Goal: Task Accomplishment & Management: Complete application form

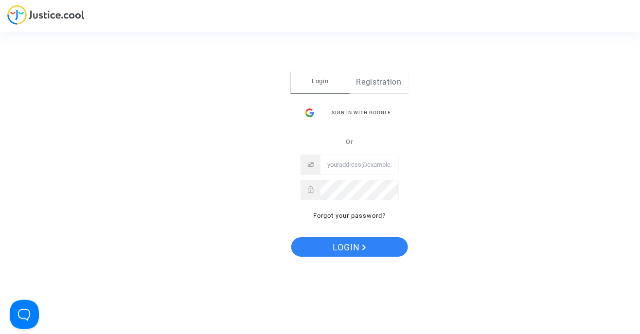
click at [380, 84] on font "Registration" at bounding box center [379, 81] width 45 height 9
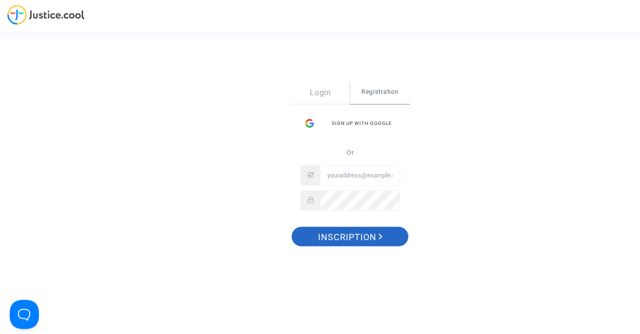
click at [359, 243] on span "Inscription" at bounding box center [350, 237] width 65 height 20
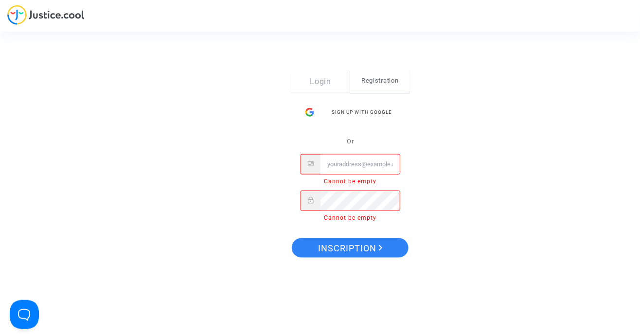
click at [397, 84] on span "Registration" at bounding box center [379, 80] width 59 height 20
click at [16, 304] on button "Open Beacon popover" at bounding box center [22, 312] width 29 height 29
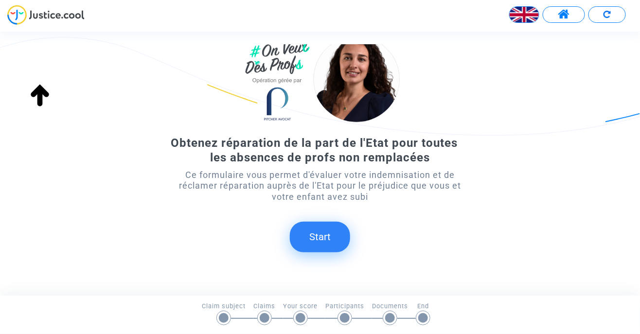
scroll to position [55, 0]
click at [326, 241] on button "Start" at bounding box center [320, 236] width 60 height 30
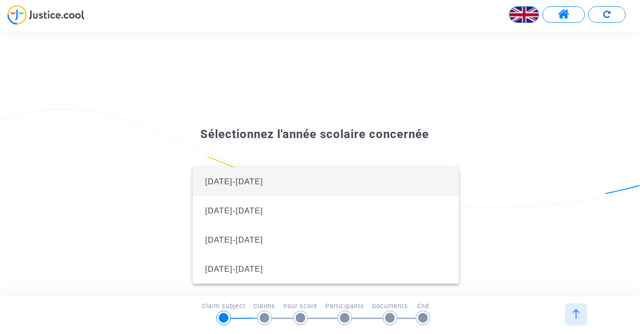
click at [324, 179] on span "[DATE]-[DATE]" at bounding box center [325, 181] width 251 height 29
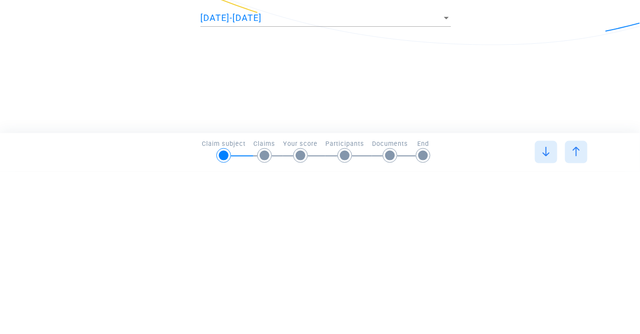
scroll to position [0, 0]
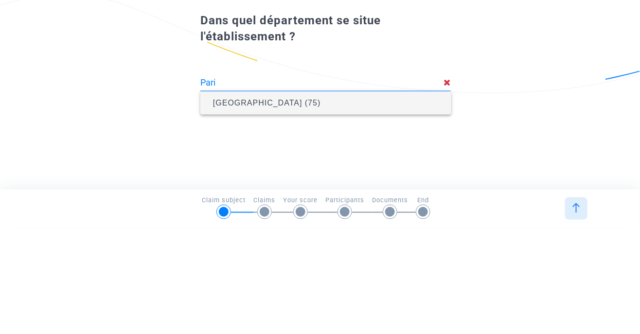
click at [278, 215] on span "[GEOGRAPHIC_DATA] (75)" at bounding box center [325, 209] width 235 height 27
type input "[GEOGRAPHIC_DATA] (75)"
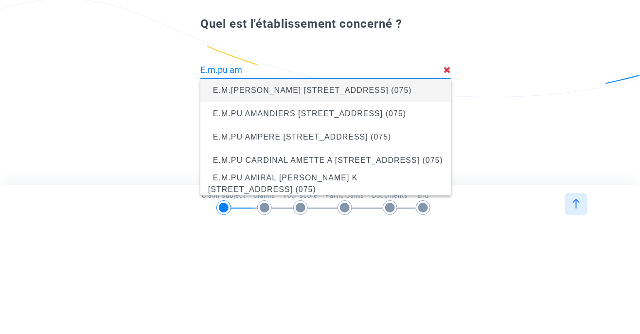
click at [389, 203] on span "E.M.PU AMIRAUX 19 rue des Amiraux, Paris 18e Arrondissement (075)" at bounding box center [325, 200] width 235 height 27
type input "E.M.PU AMIRAUX 19 rue des Amiraux, Paris 18e Arrondissement (075)"
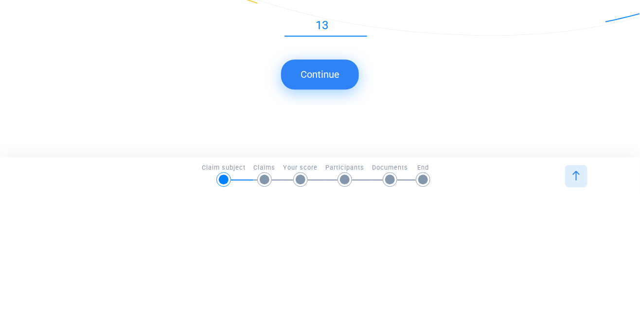
type input "13"
click at [334, 217] on button "Continue" at bounding box center [320, 213] width 78 height 30
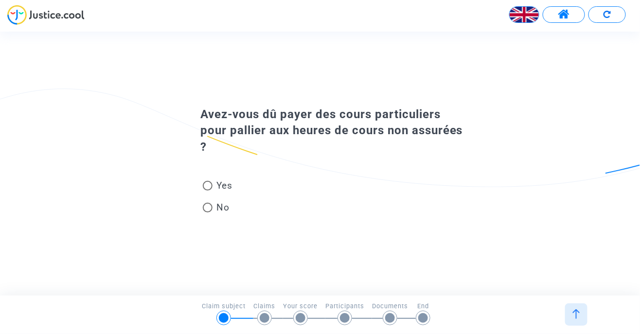
click at [212, 209] on span at bounding box center [208, 208] width 10 height 10
click at [208, 213] on input "No" at bounding box center [207, 213] width 0 height 0
radio input "true"
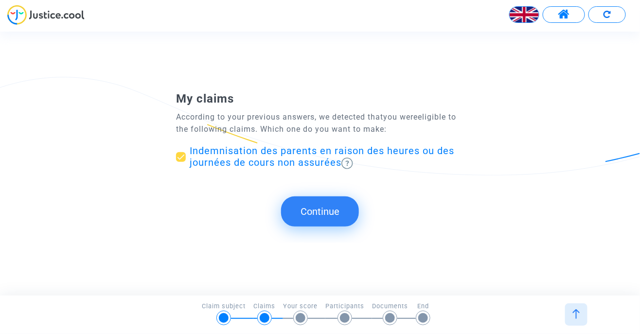
click at [347, 218] on button "Continue" at bounding box center [320, 212] width 78 height 30
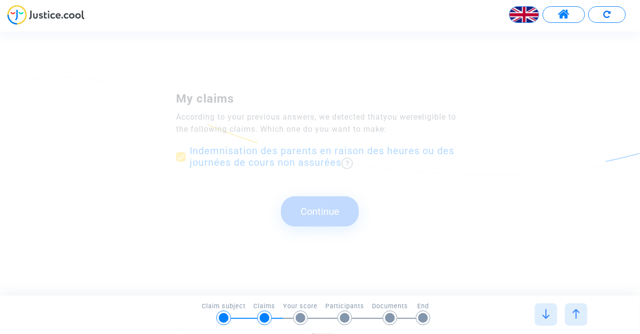
click at [337, 218] on button "Continue" at bounding box center [320, 212] width 78 height 30
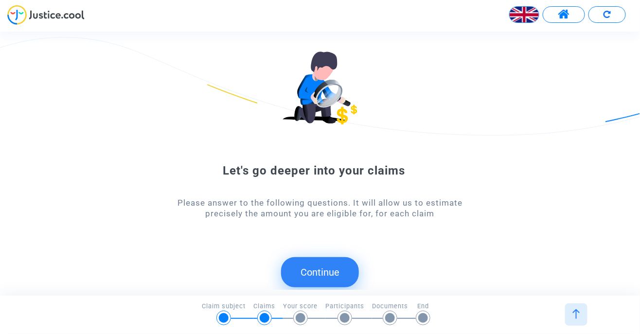
click at [334, 277] on button "Continue" at bounding box center [320, 272] width 78 height 30
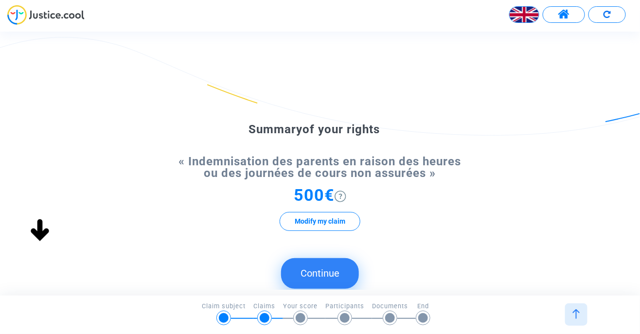
click at [338, 280] on button "Continue" at bounding box center [320, 273] width 78 height 30
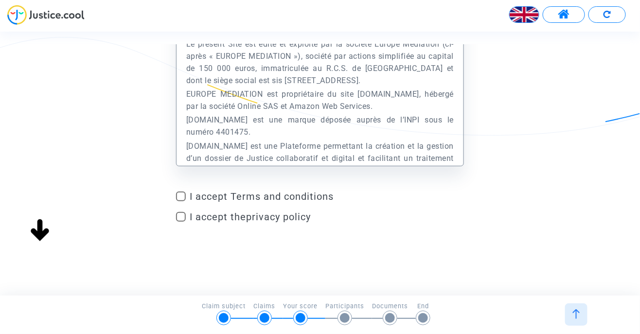
scroll to position [72, 0]
click at [179, 200] on span at bounding box center [181, 197] width 10 height 10
click at [180, 202] on input "I accept Terms and conditions" at bounding box center [180, 202] width 0 height 0
checkbox input "true"
click at [184, 220] on span at bounding box center [181, 218] width 10 height 10
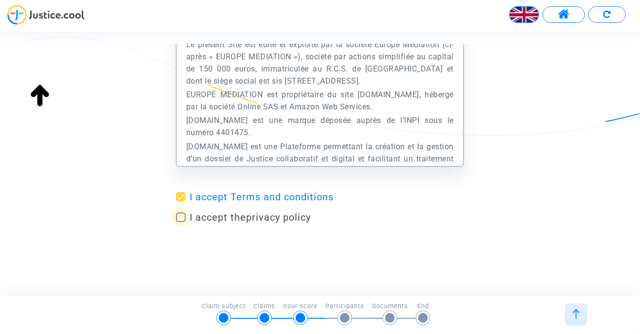
click at [181, 222] on input "I accept the privacy policy" at bounding box center [180, 222] width 0 height 0
checkbox input "true"
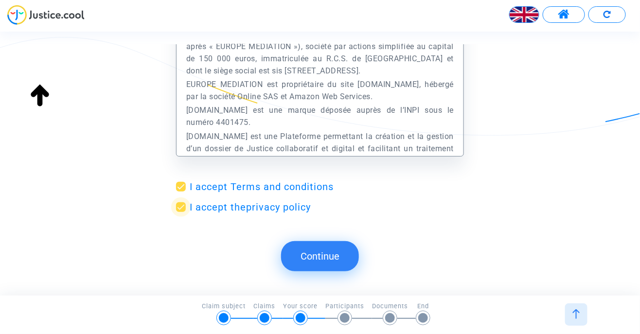
scroll to position [81, 0]
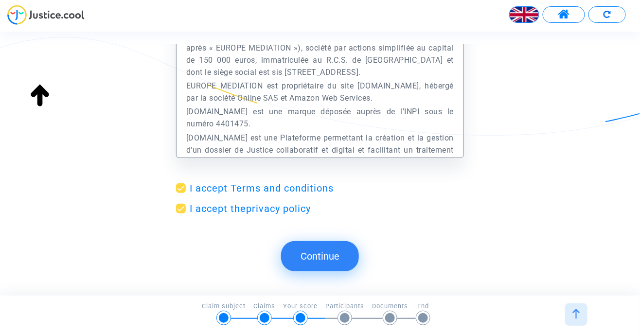
click at [319, 269] on button "Continue" at bounding box center [320, 256] width 78 height 30
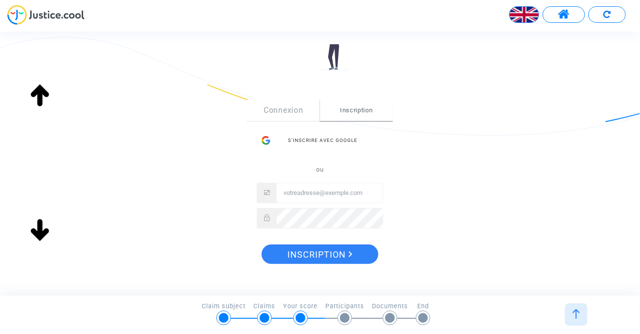
scroll to position [109, 0]
click at [351, 145] on div "S’inscrire avec Google" at bounding box center [320, 140] width 126 height 19
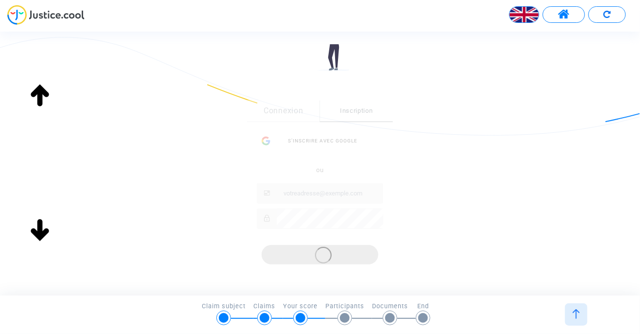
click at [522, 206] on div "Sign Up Connexion Inscription S’inscrire avec Google ou Inscription" at bounding box center [320, 137] width 640 height 326
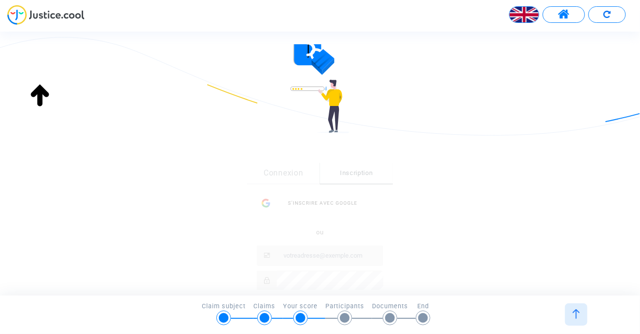
scroll to position [0, 0]
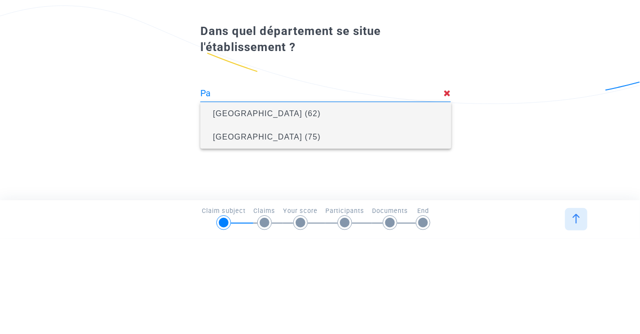
click at [280, 229] on span "[GEOGRAPHIC_DATA] (75)" at bounding box center [325, 232] width 235 height 27
type input "[GEOGRAPHIC_DATA] (75)"
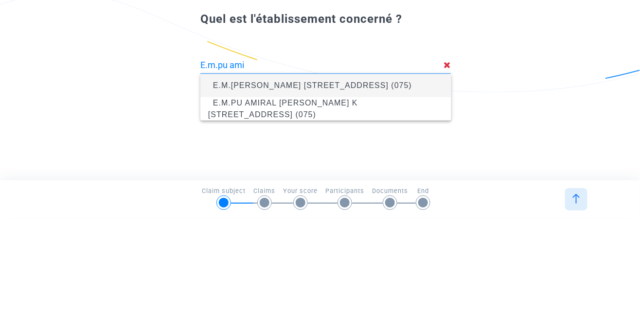
click at [401, 200] on span "E.M.[PERSON_NAME] [STREET_ADDRESS] (075)" at bounding box center [325, 200] width 235 height 27
type input "E.M.[PERSON_NAME] [STREET_ADDRESS] (075)"
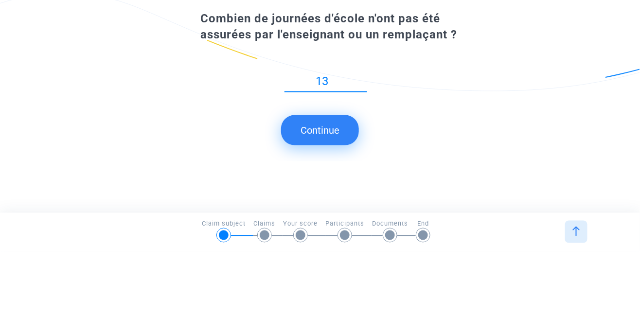
type input "13"
click at [335, 214] on button "Continue" at bounding box center [320, 213] width 78 height 30
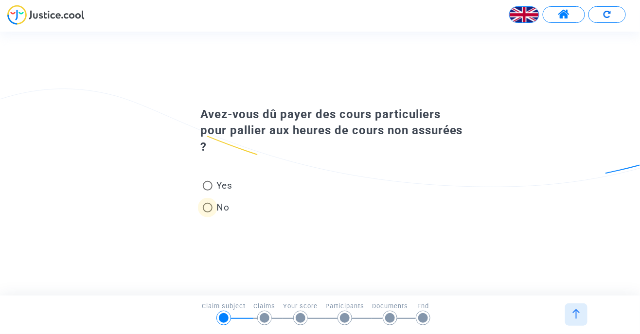
click at [209, 210] on span at bounding box center [208, 208] width 10 height 10
click at [208, 213] on input "No" at bounding box center [207, 213] width 0 height 0
radio input "true"
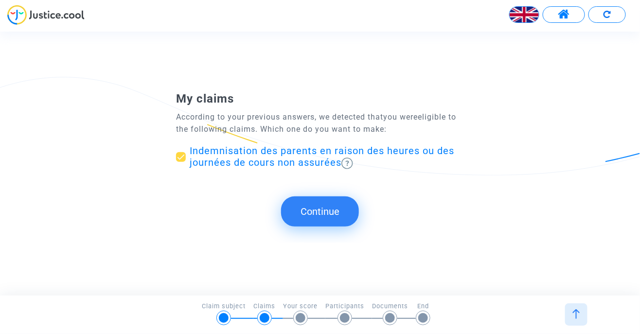
click at [335, 212] on button "Continue" at bounding box center [320, 212] width 78 height 30
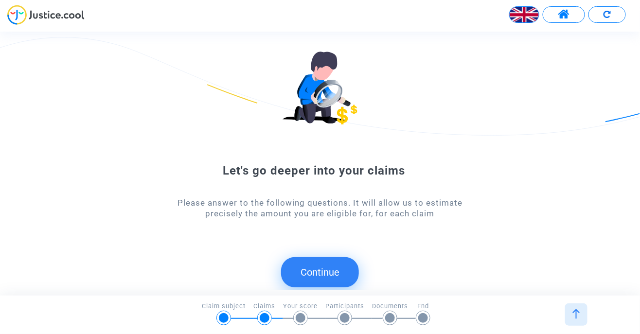
click at [335, 273] on button "Continue" at bounding box center [320, 272] width 78 height 30
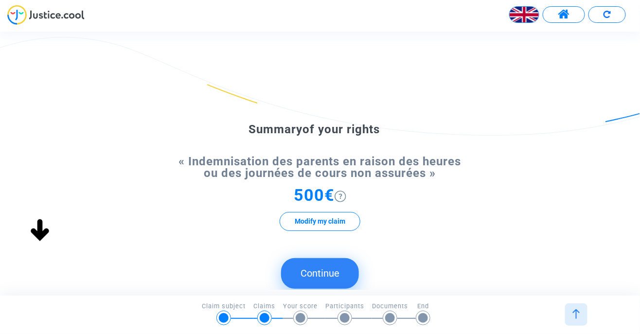
click at [329, 271] on button "Continue" at bounding box center [320, 273] width 78 height 30
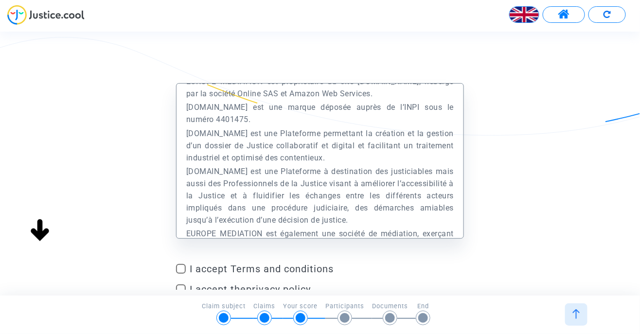
scroll to position [86, 0]
click at [183, 269] on span at bounding box center [181, 269] width 10 height 10
click at [181, 274] on input "I accept Terms and conditions" at bounding box center [180, 274] width 0 height 0
checkbox input "true"
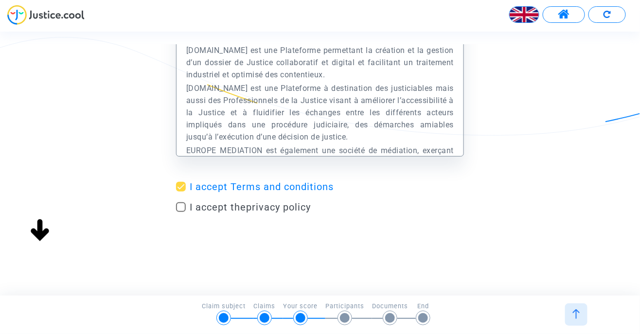
scroll to position [82, 0]
click at [181, 211] on span at bounding box center [181, 208] width 10 height 10
click at [181, 213] on input "I accept the privacy policy" at bounding box center [180, 213] width 0 height 0
checkbox input "true"
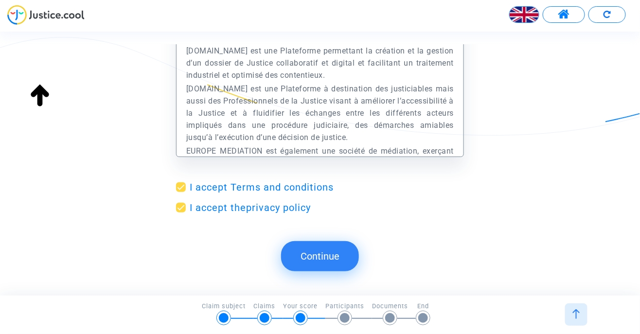
click at [325, 263] on button "Continue" at bounding box center [320, 256] width 78 height 30
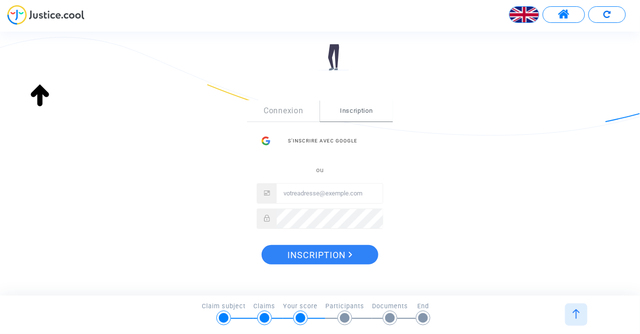
scroll to position [109, 0]
click at [282, 117] on link "Connexion" at bounding box center [283, 111] width 73 height 21
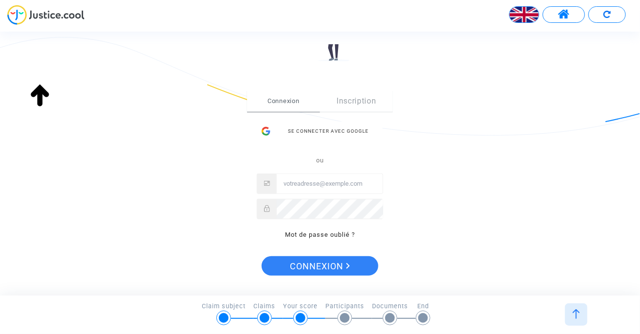
scroll to position [119, 0]
click at [377, 106] on link "Inscription" at bounding box center [356, 101] width 73 height 21
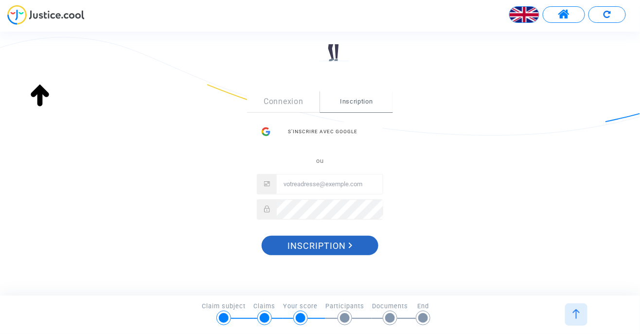
click at [333, 250] on span "Inscription" at bounding box center [320, 246] width 65 height 20
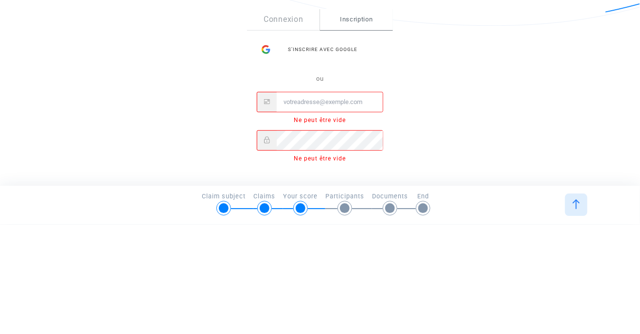
scroll to position [86, 0]
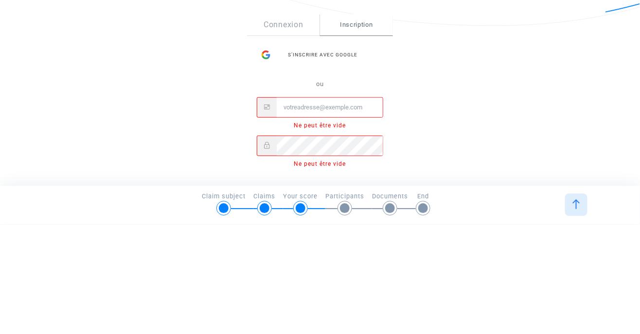
click at [290, 218] on input "Email" at bounding box center [330, 217] width 106 height 19
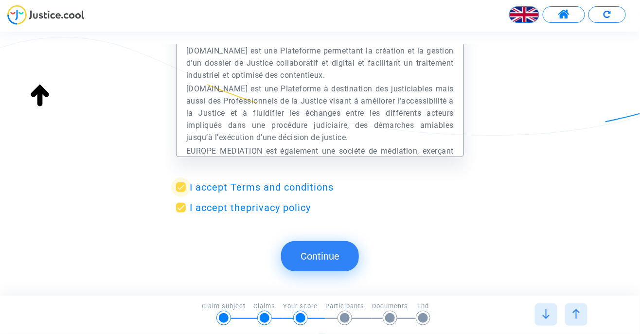
scroll to position [82, 0]
click at [329, 260] on button "Continue" at bounding box center [320, 256] width 78 height 30
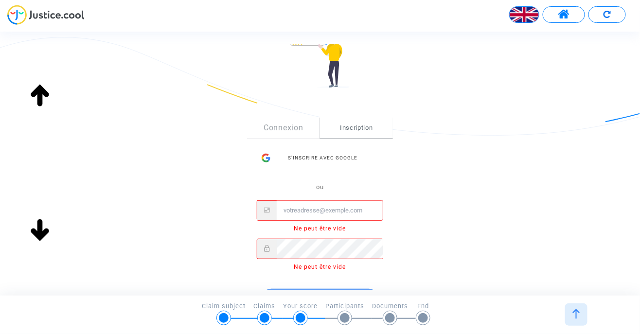
scroll to position [92, 0]
click at [520, 19] on img at bounding box center [524, 14] width 29 height 29
click at [512, 42] on div "Français" at bounding box center [500, 39] width 77 height 23
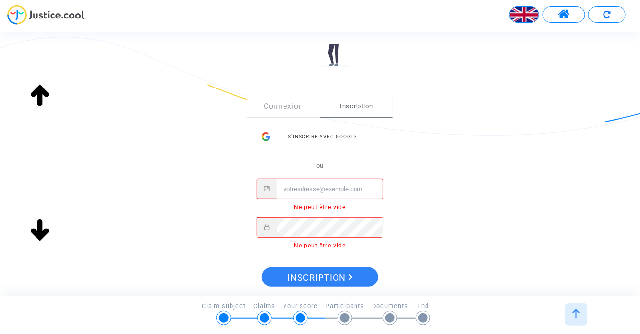
scroll to position [115, 0]
click at [530, 13] on img at bounding box center [524, 14] width 29 height 29
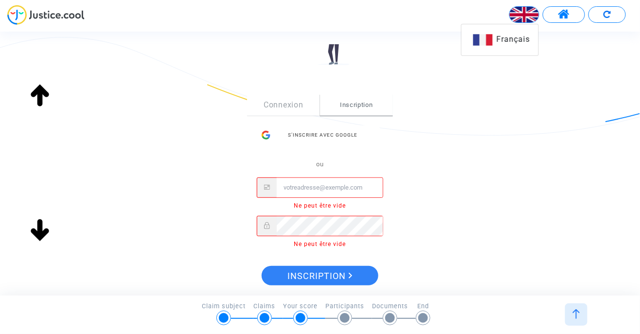
click at [508, 42] on div "Français" at bounding box center [500, 39] width 77 height 23
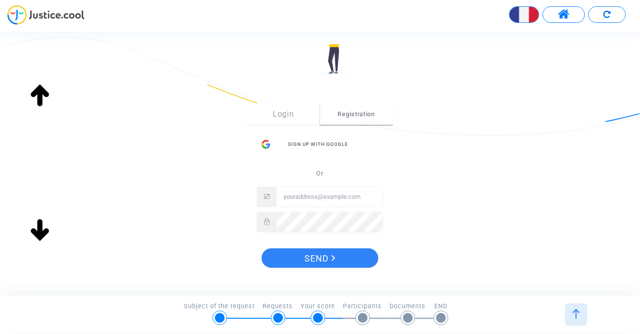
scroll to position [107, 0]
click at [365, 121] on span "Registration" at bounding box center [356, 113] width 73 height 21
click at [370, 116] on font "Registration" at bounding box center [356, 112] width 37 height 7
click at [367, 117] on font "Registration" at bounding box center [356, 112] width 37 height 7
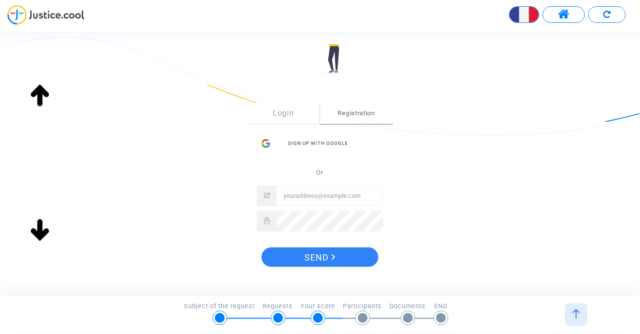
click at [372, 118] on span "Registration" at bounding box center [356, 113] width 73 height 21
click at [366, 119] on span "Registration" at bounding box center [356, 112] width 73 height 21
click at [362, 121] on span "Registration" at bounding box center [356, 112] width 73 height 21
click at [361, 117] on span "Registration" at bounding box center [356, 112] width 73 height 21
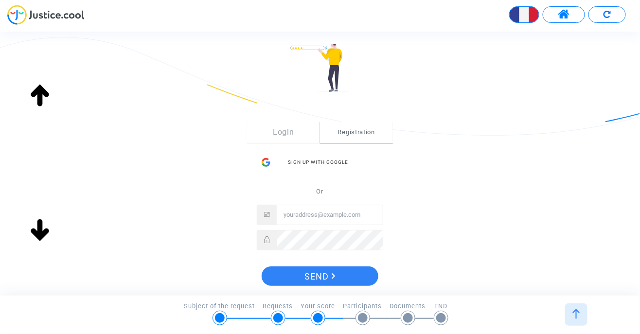
scroll to position [88, 0]
click at [366, 137] on span "Registration" at bounding box center [356, 132] width 73 height 21
click at [287, 130] on font "Login" at bounding box center [283, 132] width 21 height 9
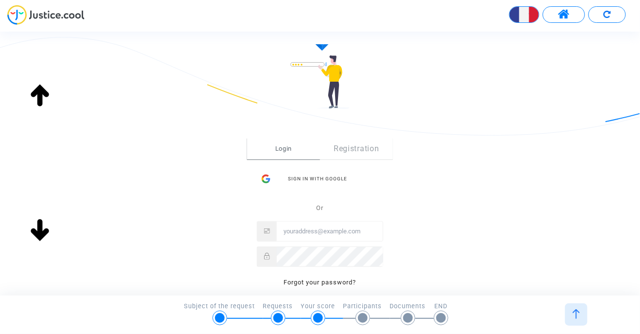
scroll to position [70, 0]
click at [376, 155] on link "Registration" at bounding box center [356, 150] width 73 height 21
click at [368, 154] on span "Registration" at bounding box center [356, 150] width 73 height 21
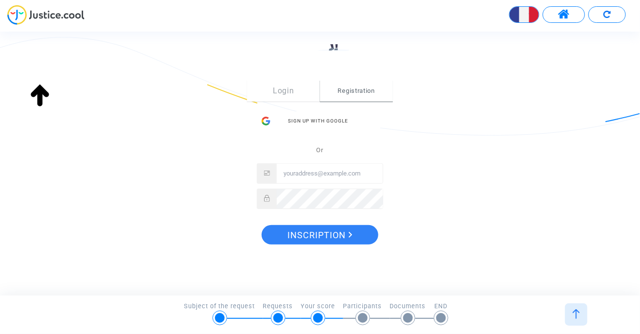
scroll to position [127, 0]
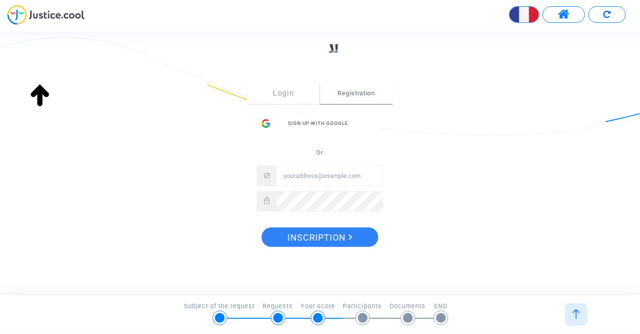
click at [565, 21] on button at bounding box center [564, 14] width 42 height 17
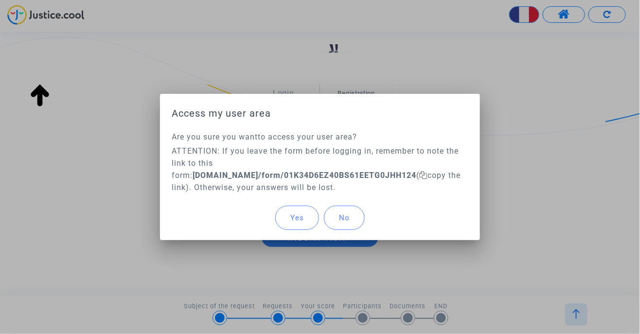
click at [309, 225] on button "Yes" at bounding box center [297, 218] width 44 height 24
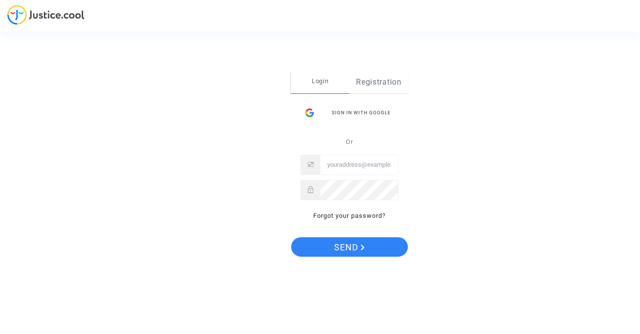
click at [388, 85] on font "Registration" at bounding box center [379, 81] width 45 height 9
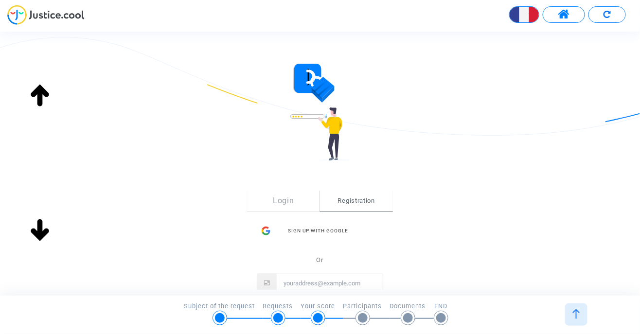
scroll to position [19, 0]
click at [610, 18] on button at bounding box center [607, 14] width 37 height 17
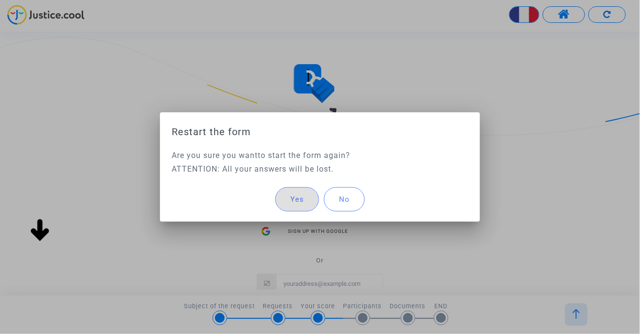
click at [354, 200] on button "No" at bounding box center [344, 199] width 41 height 24
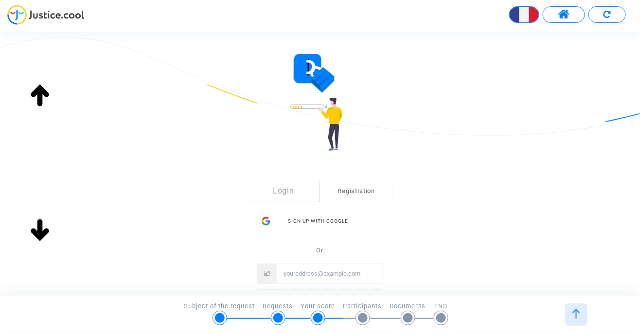
scroll to position [29, 0]
click at [368, 194] on font "Registration" at bounding box center [356, 191] width 37 height 7
click at [370, 198] on span "Registration" at bounding box center [356, 191] width 73 height 21
click at [371, 190] on font "Registration" at bounding box center [356, 191] width 37 height 7
click at [367, 194] on font "Registration" at bounding box center [356, 191] width 37 height 7
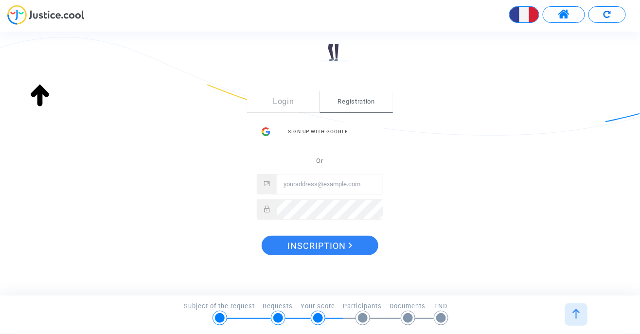
scroll to position [118, 0]
click at [370, 102] on font "Registration" at bounding box center [356, 101] width 37 height 7
click at [360, 113] on div "Login Registration Sign up with Google Or" at bounding box center [320, 155] width 126 height 129
click at [365, 103] on font "Registration" at bounding box center [356, 101] width 37 height 7
click at [351, 246] on icon "Inscription" at bounding box center [351, 246] width 4 height 6
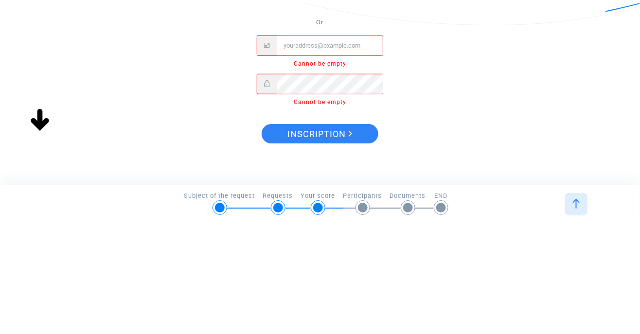
scroll to position [146, 0]
click at [295, 158] on input "E-mail" at bounding box center [330, 156] width 106 height 19
type input "[EMAIL_ADDRESS][DOMAIN_NAME]"
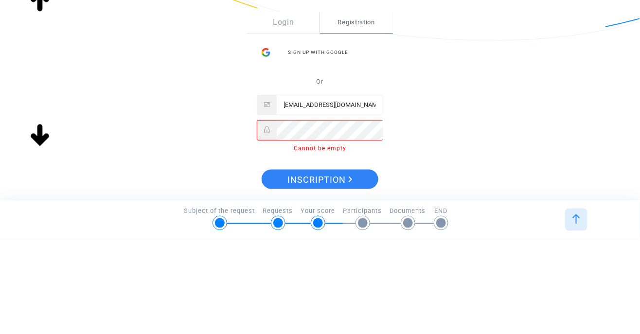
scroll to position [103, 0]
click at [372, 119] on font "Registration" at bounding box center [356, 116] width 37 height 7
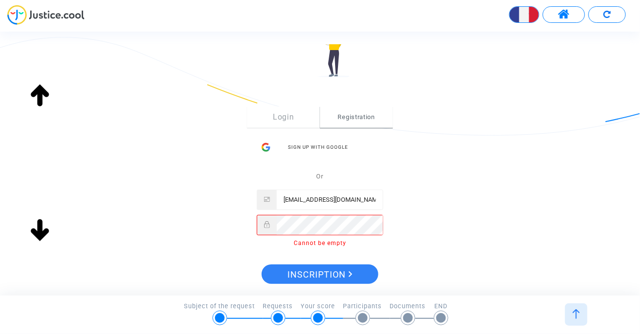
click at [362, 124] on span "Registration" at bounding box center [356, 117] width 73 height 21
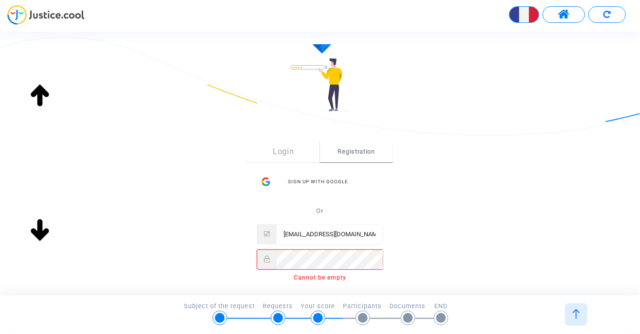
scroll to position [0, 0]
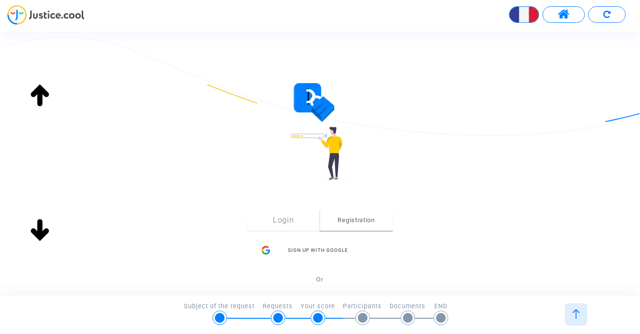
click at [618, 20] on button at bounding box center [607, 14] width 37 height 17
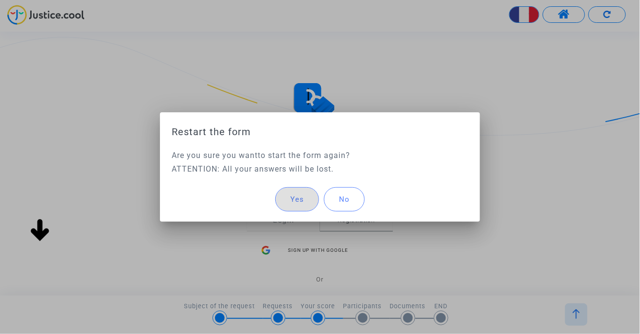
click at [349, 206] on button "No" at bounding box center [344, 199] width 41 height 24
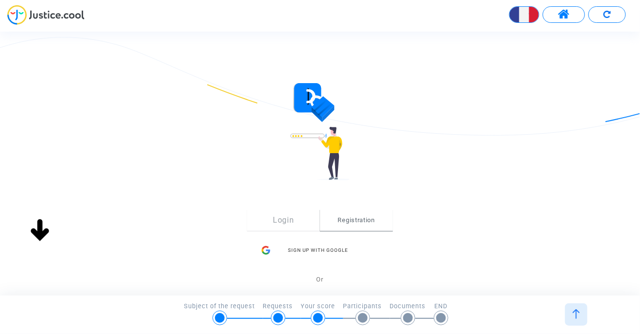
click at [616, 21] on button at bounding box center [607, 14] width 37 height 17
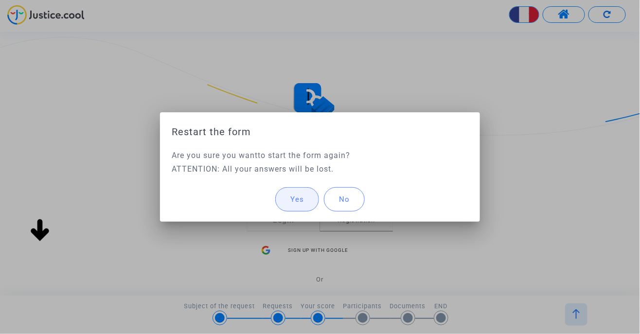
click at [298, 199] on font "Yes" at bounding box center [297, 199] width 14 height 9
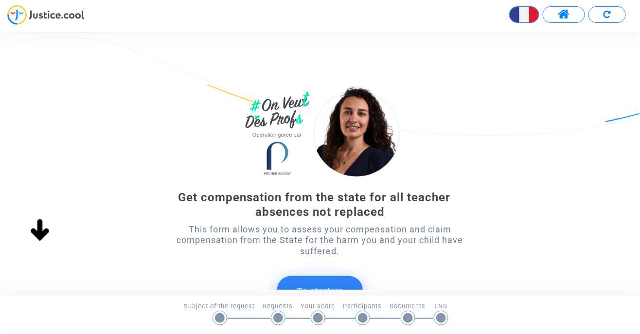
click at [569, 22] on button at bounding box center [564, 14] width 42 height 17
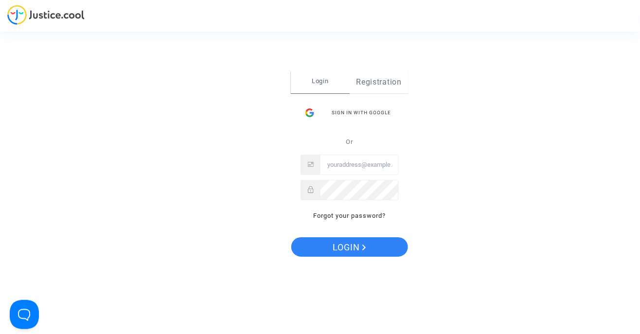
click at [392, 88] on link "Registration" at bounding box center [379, 82] width 59 height 22
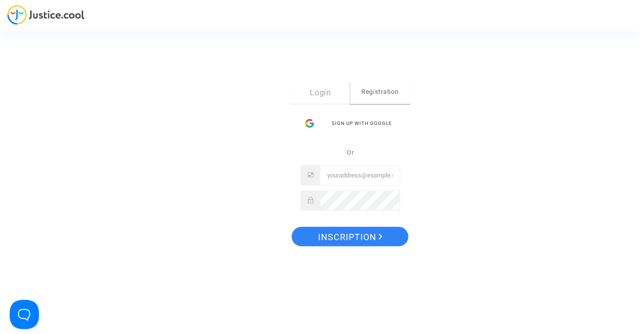
click at [384, 99] on span "Registration" at bounding box center [379, 91] width 59 height 20
click at [392, 97] on span "Registration" at bounding box center [379, 91] width 59 height 20
click at [14, 322] on button "Open Beacon popover" at bounding box center [22, 312] width 29 height 29
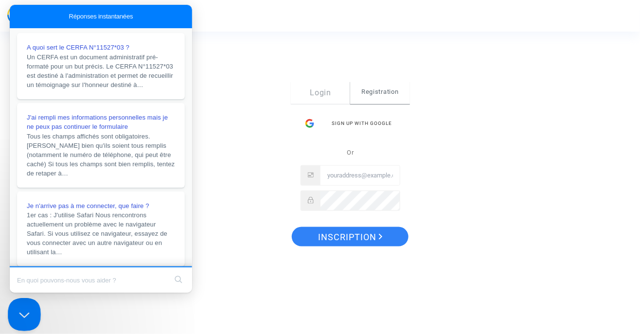
click at [18, 315] on button "Close Beacon popover" at bounding box center [22, 312] width 29 height 29
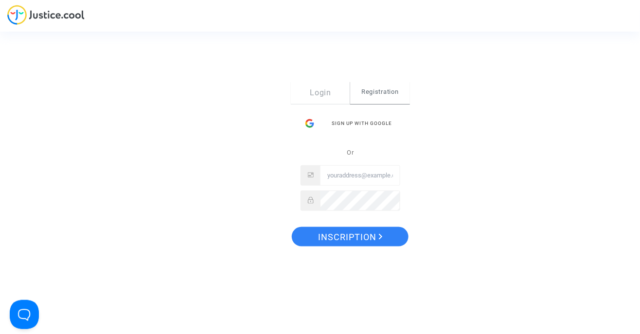
click at [388, 94] on font "Registration" at bounding box center [379, 91] width 37 height 7
click at [520, 84] on div "Sign Up Login Registration Sign up with Google Or Inscription" at bounding box center [320, 167] width 640 height 334
click at [392, 238] on button "Inscription" at bounding box center [350, 236] width 117 height 19
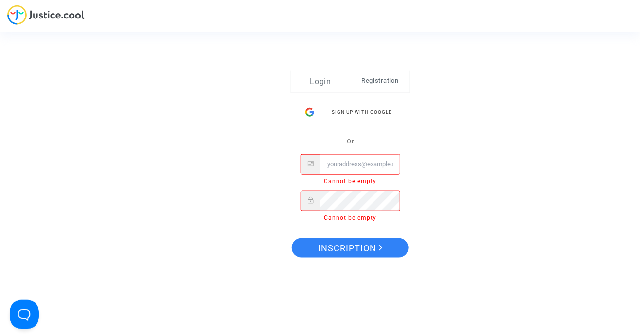
click at [328, 88] on link "Login" at bounding box center [320, 81] width 59 height 22
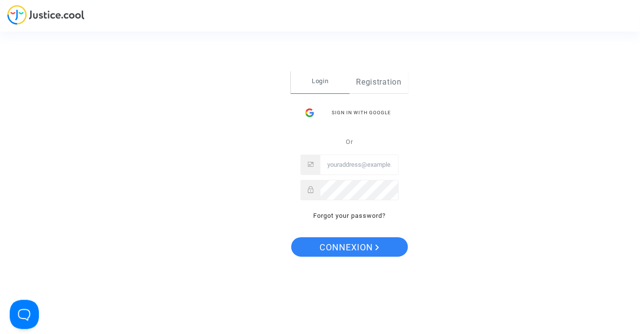
click at [389, 85] on font "Registration" at bounding box center [379, 81] width 45 height 9
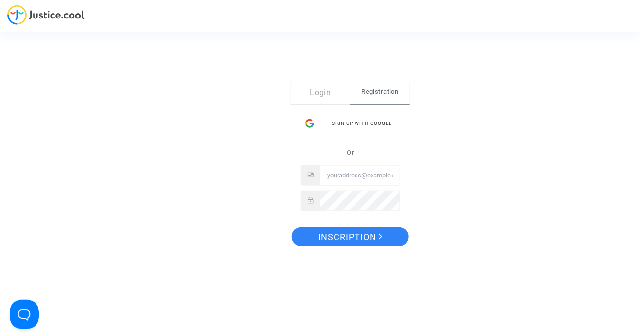
click at [391, 98] on span "Registration" at bounding box center [379, 91] width 59 height 20
click at [384, 101] on span "Registration" at bounding box center [379, 91] width 59 height 20
click at [376, 108] on div "Login Registration Sign up with Google Or" at bounding box center [351, 145] width 100 height 129
click at [384, 102] on li "Registration" at bounding box center [379, 92] width 59 height 22
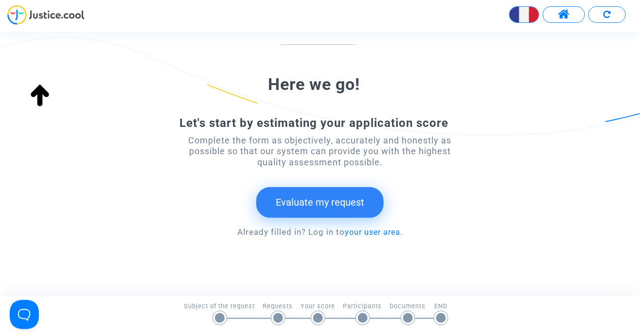
scroll to position [117, 0]
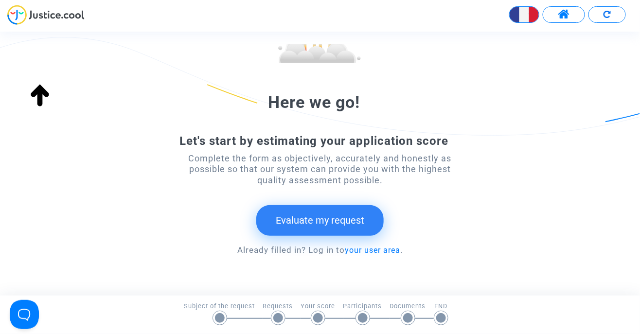
click at [351, 233] on button "Evaluate my request" at bounding box center [319, 220] width 127 height 30
click at [361, 223] on font "Evaluate my request" at bounding box center [320, 221] width 89 height 12
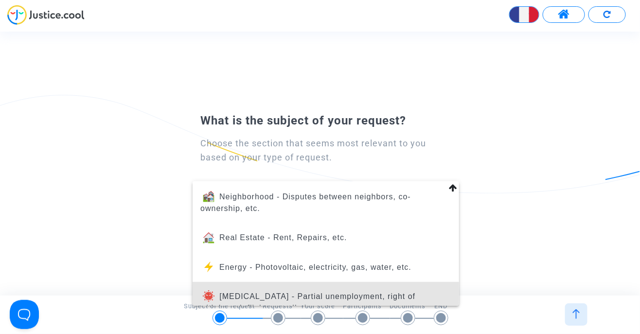
scroll to position [0, 0]
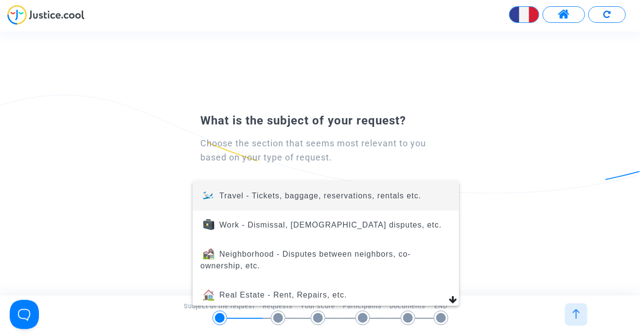
click at [621, 19] on div at bounding box center [320, 167] width 640 height 334
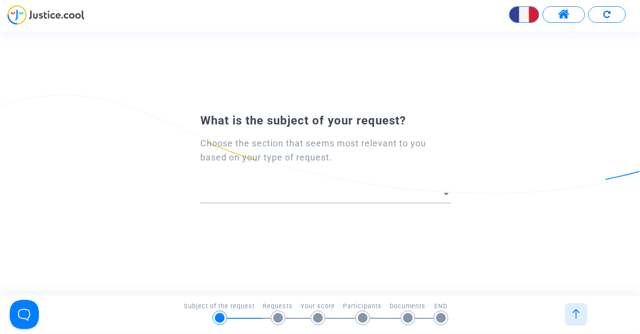
click at [614, 22] on button at bounding box center [607, 14] width 37 height 17
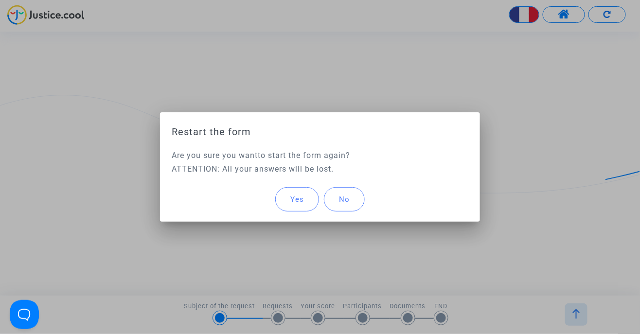
click at [302, 206] on button "Yes" at bounding box center [297, 199] width 44 height 24
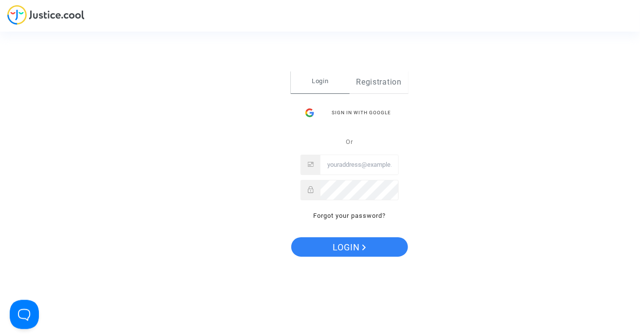
click at [386, 86] on font "Registration" at bounding box center [379, 81] width 45 height 9
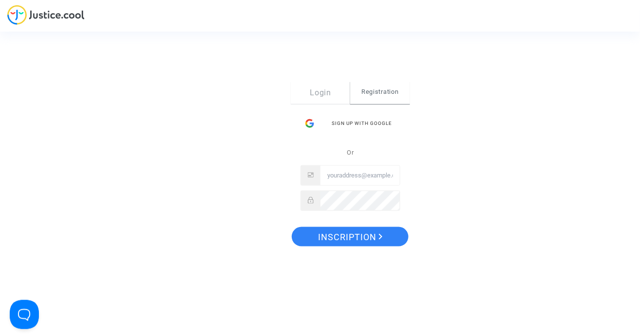
click at [392, 99] on span "Registration" at bounding box center [379, 91] width 59 height 20
click at [343, 185] on input "E-mail" at bounding box center [360, 175] width 79 height 19
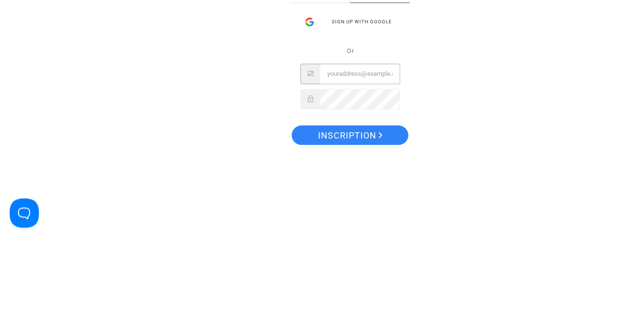
type input "[EMAIL_ADDRESS][DOMAIN_NAME]"
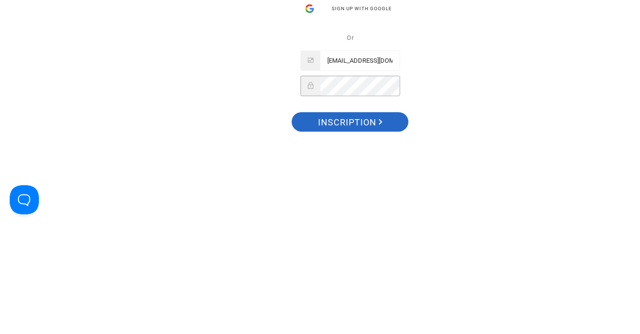
click at [373, 240] on font "Inscription" at bounding box center [347, 237] width 58 height 10
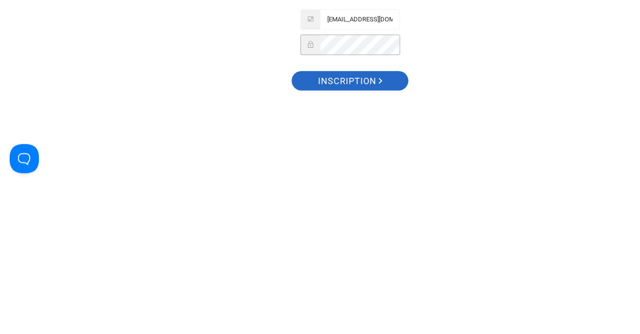
click at [368, 238] on font "Inscription" at bounding box center [347, 237] width 58 height 10
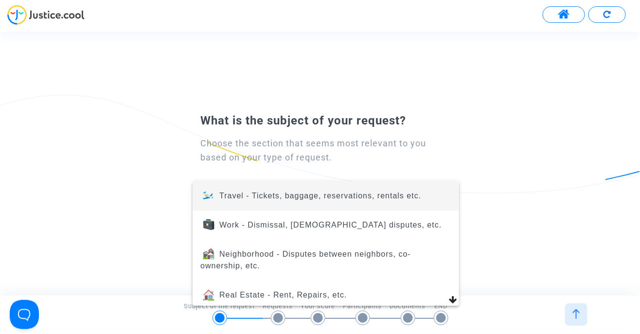
click at [613, 16] on div at bounding box center [320, 167] width 640 height 334
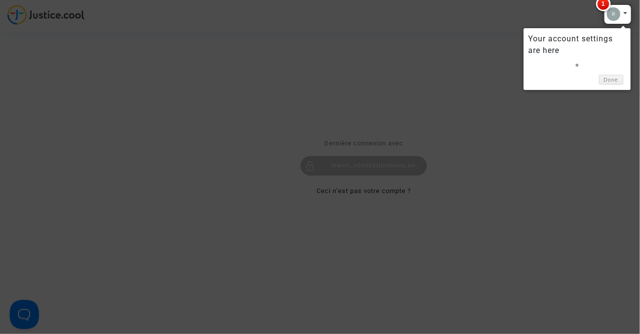
click at [576, 64] on link at bounding box center [577, 65] width 3 height 3
click at [615, 86] on div "Your account settings are here Done" at bounding box center [577, 59] width 107 height 62
click at [610, 79] on link "Done" at bounding box center [611, 80] width 24 height 10
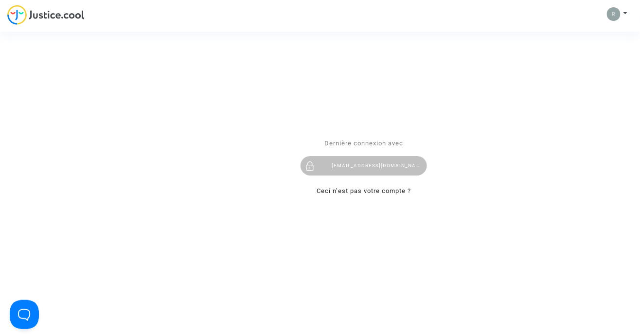
click at [619, 13] on div "Se connecter Dernière connexion avec [EMAIL_ADDRESS][DOMAIN_NAME] Ceci n’est pa…" at bounding box center [320, 167] width 640 height 334
click at [624, 14] on div "Se connecter Dernière connexion avec [EMAIL_ADDRESS][DOMAIN_NAME] Ceci n’est pa…" at bounding box center [320, 167] width 640 height 334
click at [630, 16] on div "Se connecter Dernière connexion avec [EMAIL_ADDRESS][DOMAIN_NAME] Ceci n’est pa…" at bounding box center [320, 167] width 640 height 334
click at [624, 13] on div "Se connecter Dernière connexion avec [EMAIL_ADDRESS][DOMAIN_NAME] Ceci n’est pa…" at bounding box center [320, 167] width 640 height 334
click at [615, 18] on div "Se connecter Dernière connexion avec [EMAIL_ADDRESS][DOMAIN_NAME] Ceci n’est pa…" at bounding box center [320, 167] width 640 height 334
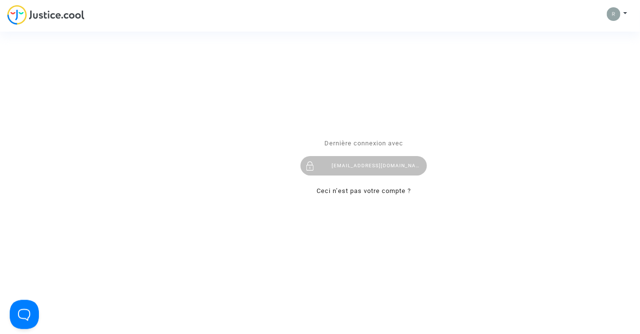
click at [626, 14] on div "Se connecter Dernière connexion avec [EMAIL_ADDRESS][DOMAIN_NAME] Ceci n’est pa…" at bounding box center [320, 167] width 640 height 334
click at [627, 18] on div "Se connecter Dernière connexion avec [EMAIL_ADDRESS][DOMAIN_NAME] Ceci n’est pa…" at bounding box center [320, 167] width 640 height 334
click at [387, 193] on link "Ceci n’est pas votre compte ?" at bounding box center [364, 190] width 94 height 7
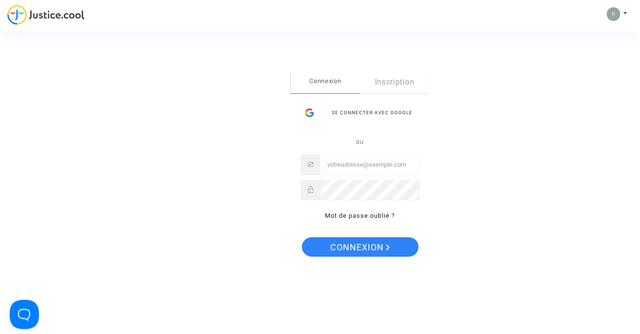
click at [344, 168] on input "Email" at bounding box center [370, 164] width 99 height 19
type input "r.pitigala88@gmail.com"
click at [302, 237] on button "Connexion" at bounding box center [360, 246] width 117 height 19
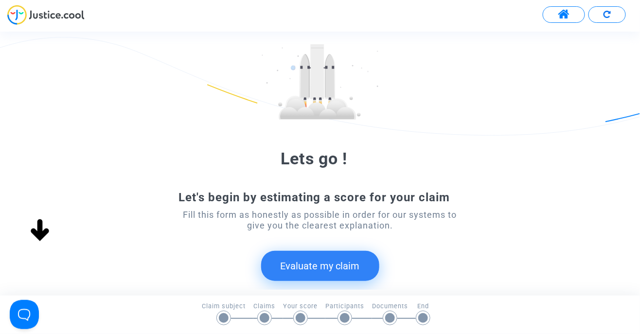
scroll to position [149, 0]
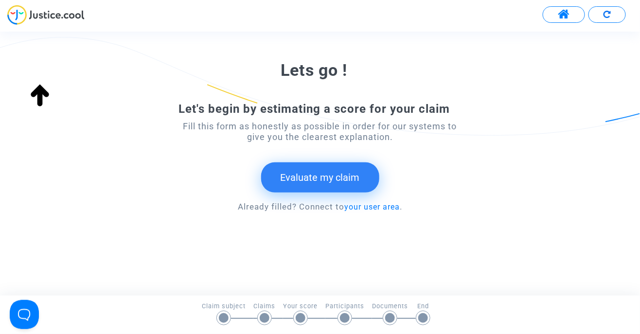
click at [351, 177] on button "Evaluate my claim" at bounding box center [320, 177] width 118 height 30
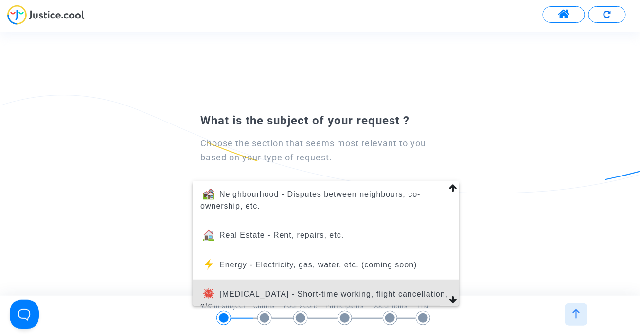
scroll to position [0, 0]
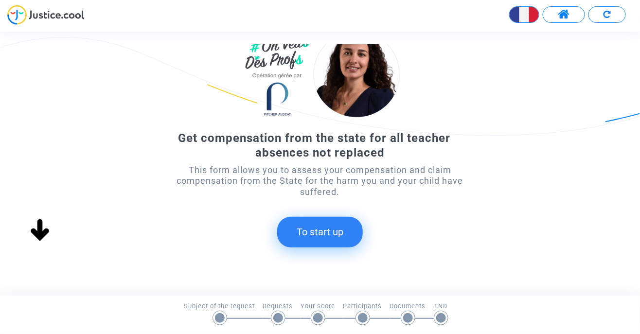
scroll to position [62, 0]
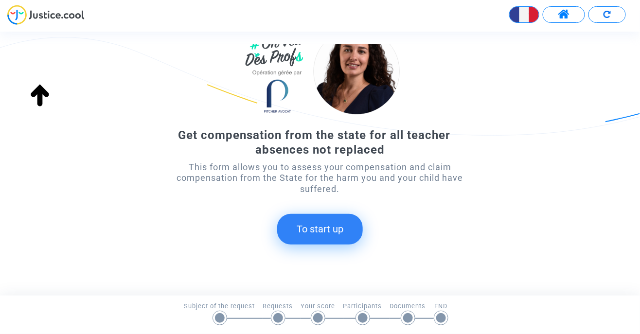
click at [341, 232] on font "To start up" at bounding box center [320, 229] width 47 height 12
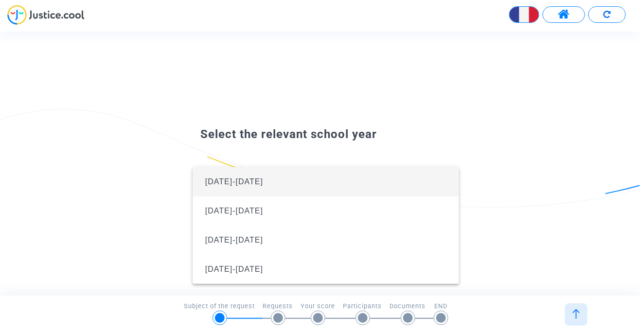
click at [343, 179] on span "[DATE]-[DATE]" at bounding box center [325, 181] width 251 height 29
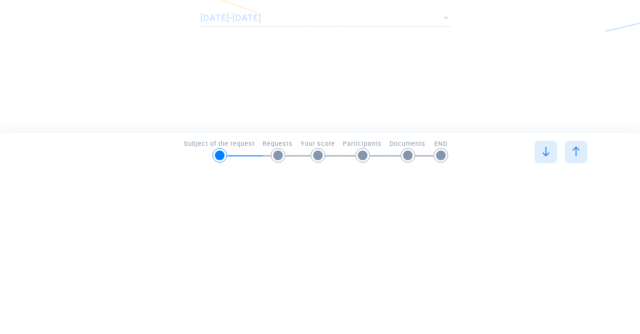
scroll to position [0, 0]
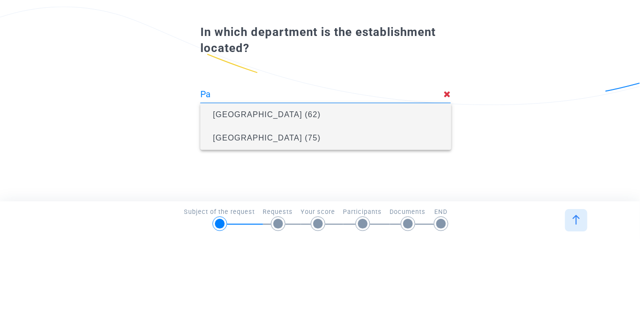
click at [275, 234] on span "Paris (75)" at bounding box center [325, 232] width 235 height 27
type input "Paris (75)"
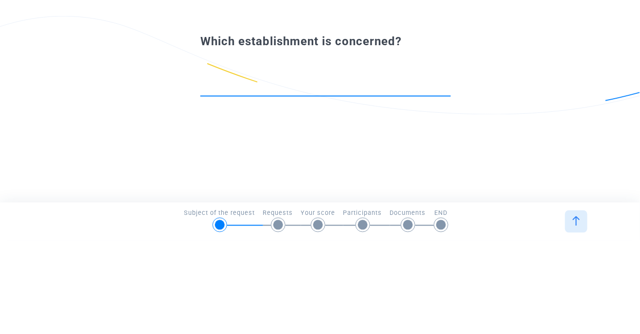
type input "1"
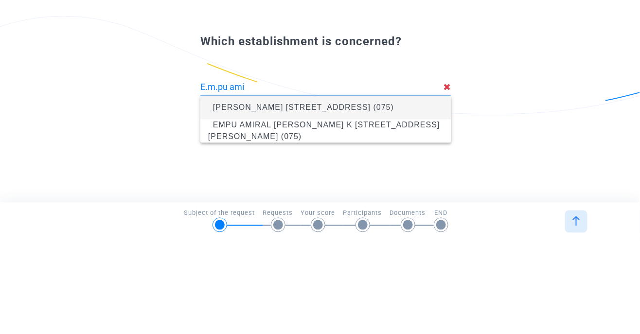
click at [356, 200] on span "EMPU AMIRAUX 19 rue des Amiraux, Paris 18th Arrondissement (075)" at bounding box center [325, 200] width 235 height 27
type input "E.M.PU AMIRAUX 19 rue des Amiraux, Paris 18e Arrondissement (075)"
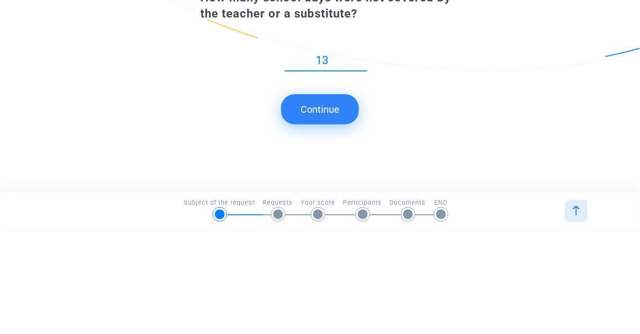
type input "13"
click at [343, 216] on button "Continue" at bounding box center [320, 213] width 78 height 30
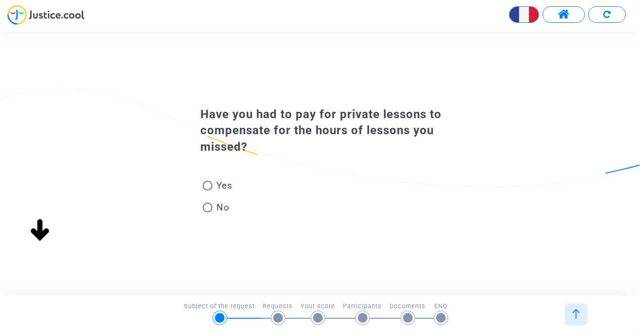
click at [210, 213] on label "No" at bounding box center [218, 207] width 30 height 13
click at [208, 213] on input "No" at bounding box center [207, 213] width 0 height 0
radio input "true"
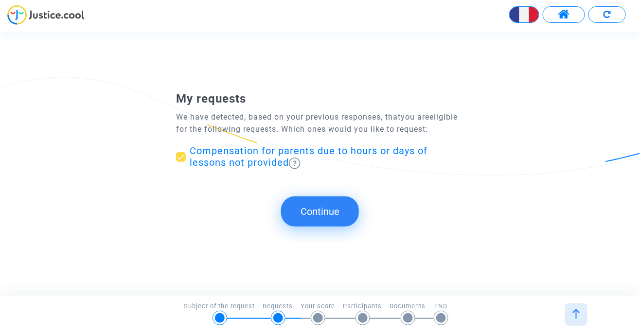
click at [341, 216] on button "Continue" at bounding box center [320, 212] width 78 height 30
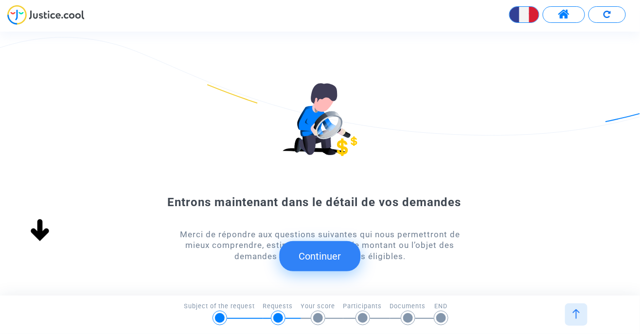
click at [327, 212] on div "Entrons maintenant dans le détail de vos demandes Merci de répondre aux questio…" at bounding box center [320, 170] width 640 height 253
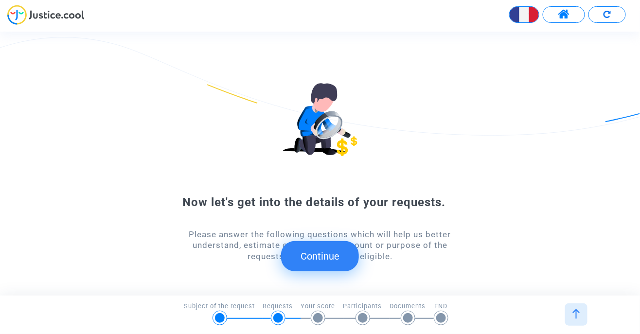
click at [331, 257] on font "Continue" at bounding box center [320, 257] width 39 height 12
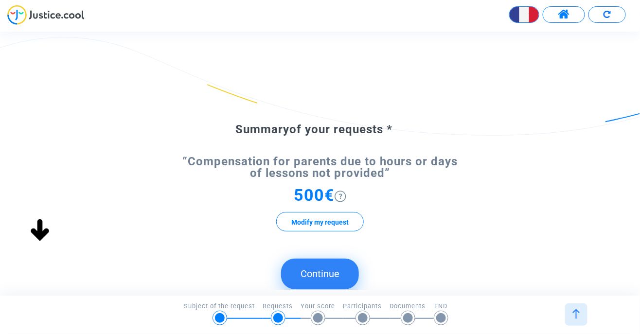
click at [327, 276] on font "Continue" at bounding box center [320, 274] width 39 height 12
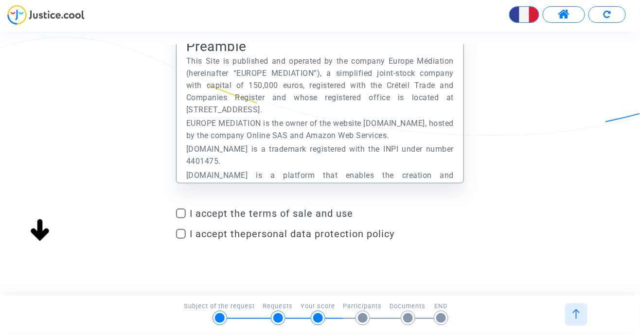
scroll to position [57, 0]
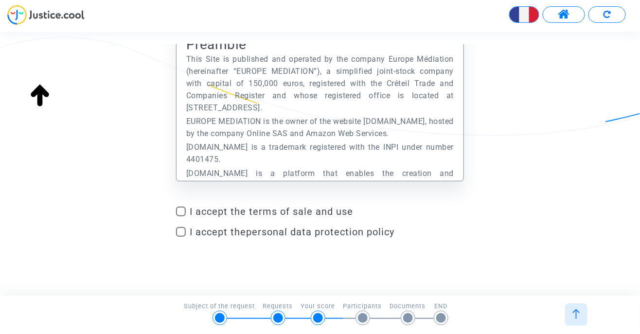
click at [181, 214] on span at bounding box center [181, 212] width 10 height 10
click at [181, 216] on input "I accept the terms of sale and use" at bounding box center [180, 216] width 0 height 0
checkbox input "true"
click at [183, 235] on span at bounding box center [181, 232] width 10 height 10
click at [181, 237] on input "I accept the personal data protection policy" at bounding box center [180, 237] width 0 height 0
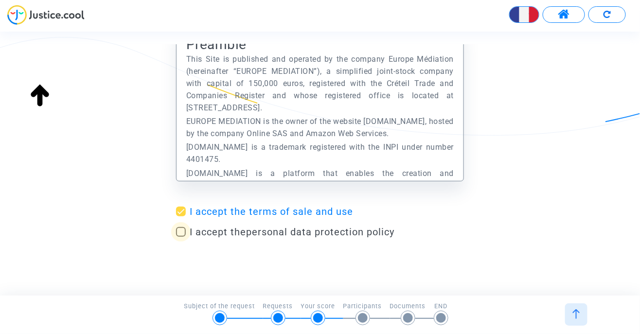
checkbox input "true"
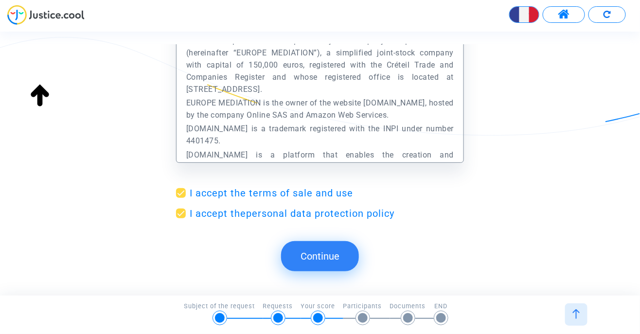
scroll to position [68, 0]
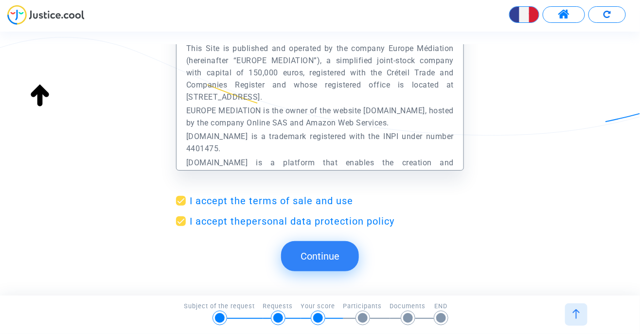
click at [324, 262] on font "Continue" at bounding box center [320, 257] width 39 height 12
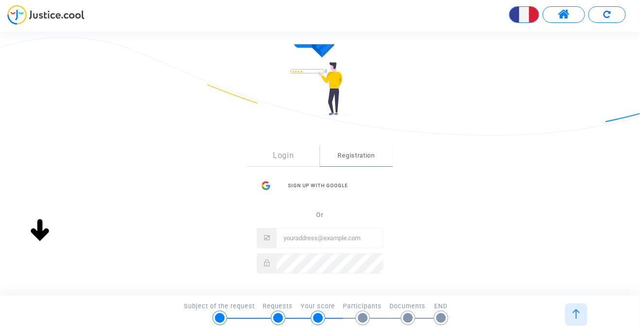
scroll to position [65, 0]
click at [291, 161] on link "Login" at bounding box center [283, 154] width 73 height 21
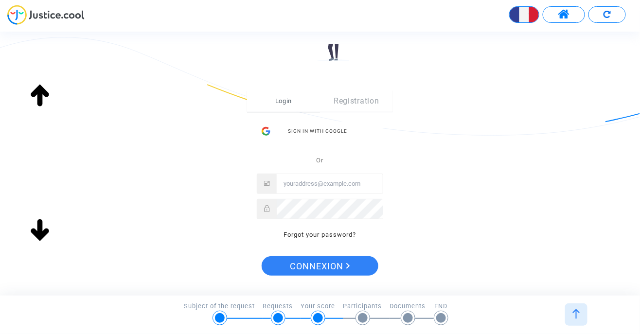
scroll to position [123, 0]
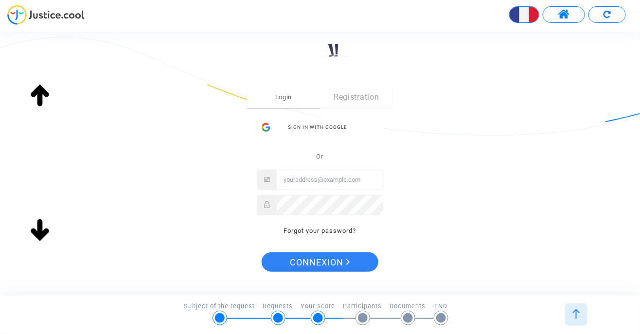
click at [309, 182] on input "E-mail" at bounding box center [330, 179] width 106 height 19
type input "r.pitigala88@gmail.com"
click at [262, 252] on button "Connexion" at bounding box center [320, 261] width 117 height 19
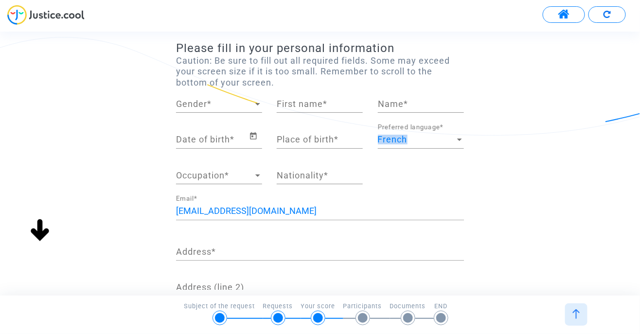
scroll to position [42, 0]
click at [244, 103] on span "Gender" at bounding box center [214, 104] width 77 height 10
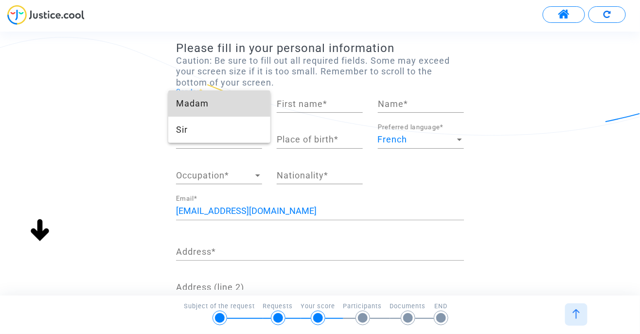
click at [235, 104] on span "Madam" at bounding box center [219, 103] width 86 height 26
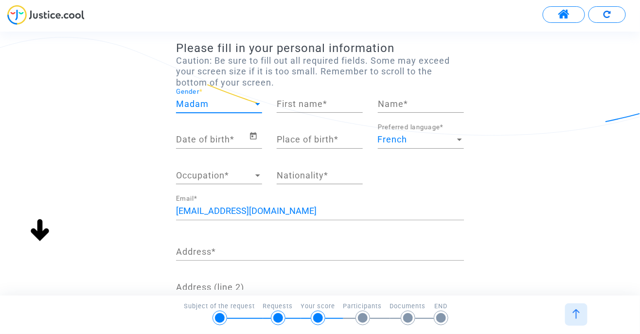
click at [322, 105] on input "First name *" at bounding box center [320, 104] width 86 height 10
click at [591, 101] on div "Please fill in your personal information Caution: Be sure to fill out all requi…" at bounding box center [320, 267] width 640 height 453
click at [297, 104] on input "First name *" at bounding box center [320, 104] width 86 height 10
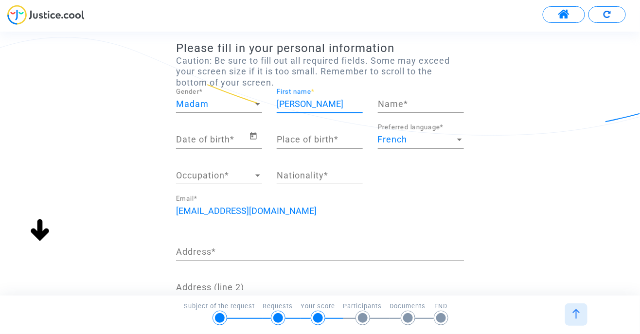
scroll to position [0, 28]
type input "Dedimuni chathurangani silva"
click at [398, 107] on input "Name *" at bounding box center [421, 104] width 86 height 10
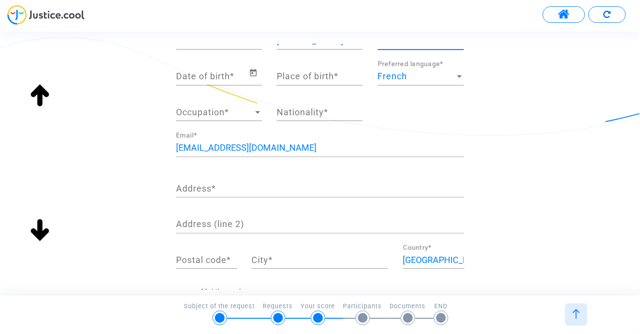
type input "Wasana"
click at [206, 72] on div "Date of birth *" at bounding box center [212, 73] width 73 height 25
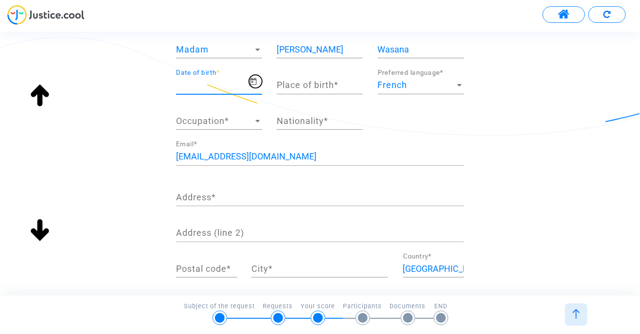
click at [259, 86] on span "Open calendar" at bounding box center [255, 82] width 13 height 12
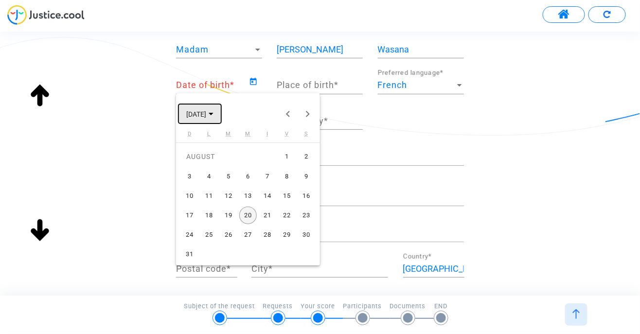
click at [214, 111] on span "AUGUST 2025" at bounding box center [199, 113] width 27 height 8
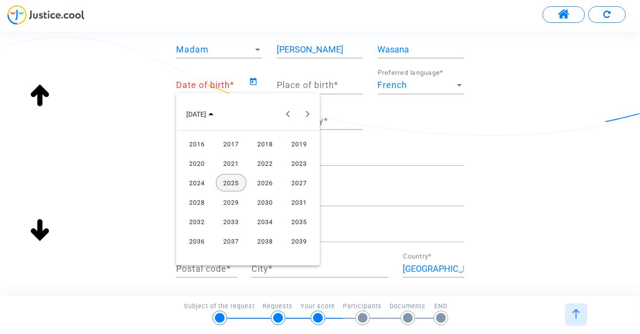
click at [269, 145] on font "2018" at bounding box center [265, 144] width 16 height 7
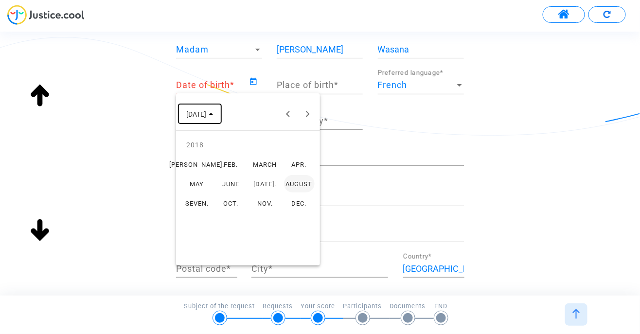
click at [214, 116] on span "AUGUST 2025" at bounding box center [199, 113] width 27 height 8
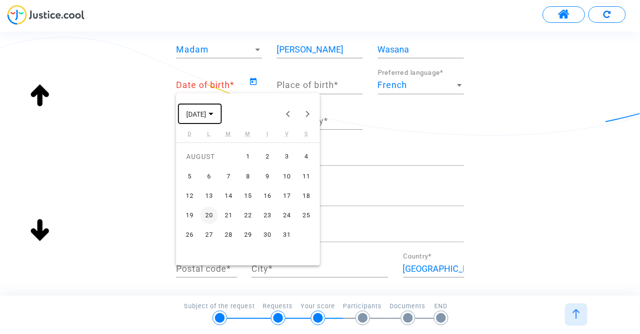
click at [214, 116] on span "AUGUST 2025" at bounding box center [199, 113] width 27 height 8
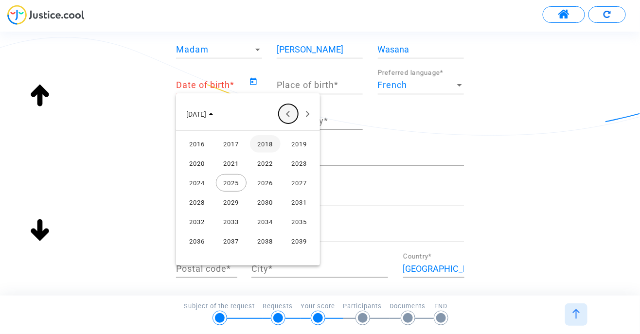
click at [286, 114] on button "Previous 24 years" at bounding box center [288, 113] width 19 height 19
click at [290, 118] on button "Previous 24 years" at bounding box center [288, 113] width 19 height 19
click at [202, 243] on font "1988" at bounding box center [197, 241] width 16 height 7
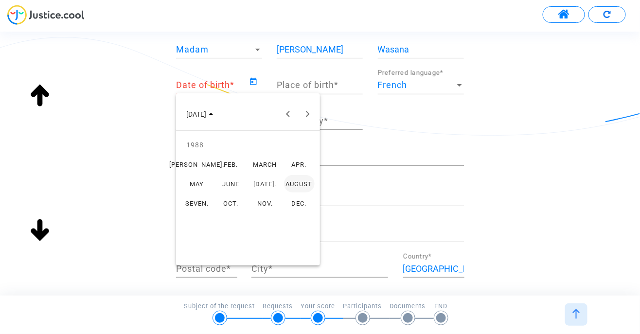
click at [301, 206] on font "DEC." at bounding box center [299, 203] width 15 height 7
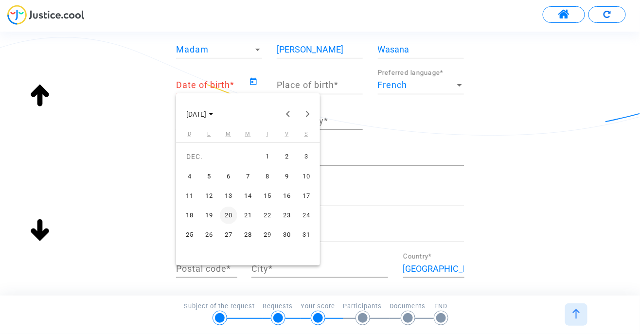
click at [290, 155] on div "2" at bounding box center [287, 156] width 18 height 18
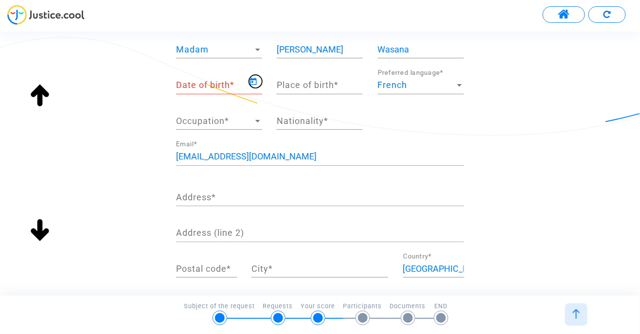
type input "02/12/1988"
click at [323, 88] on input "Place of birth *" at bounding box center [320, 85] width 86 height 10
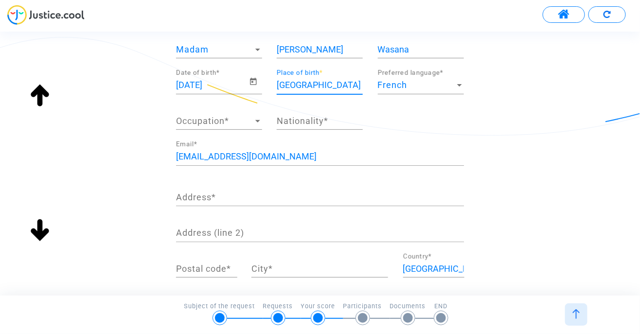
scroll to position [90, 0]
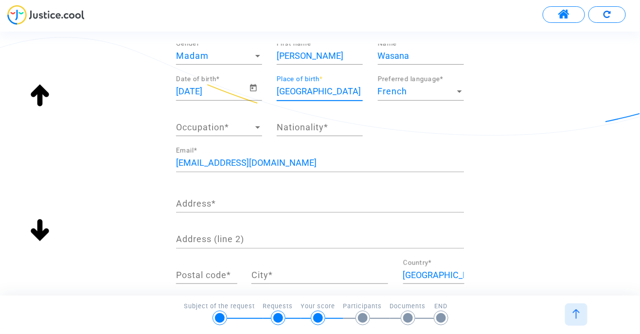
type input "Colombo"
click at [453, 94] on div "French" at bounding box center [416, 92] width 77 height 10
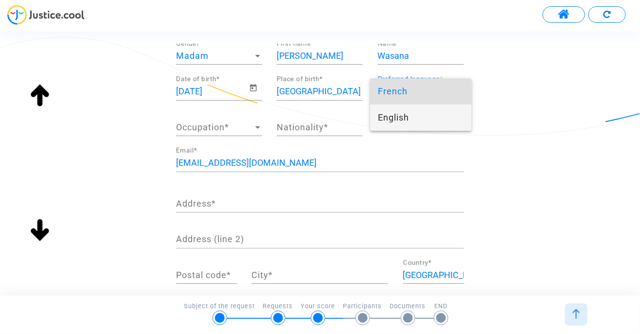
click at [439, 122] on span "English" at bounding box center [421, 118] width 86 height 26
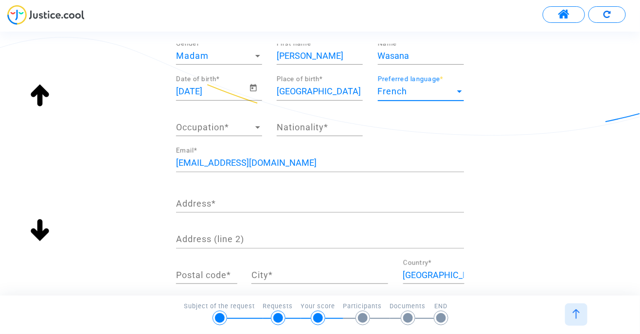
click at [456, 92] on div at bounding box center [459, 92] width 9 height 10
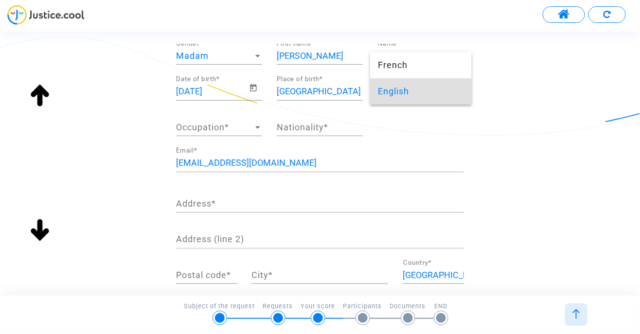
click at [447, 94] on span "English" at bounding box center [421, 91] width 86 height 26
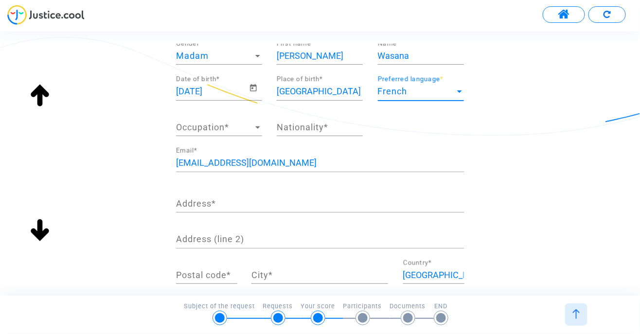
click at [460, 91] on div at bounding box center [459, 91] width 5 height 2
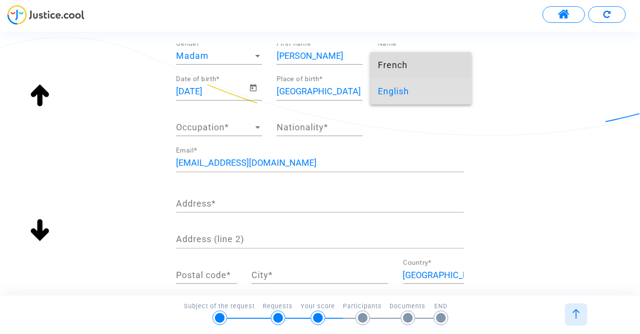
click at [443, 63] on span "French" at bounding box center [421, 65] width 86 height 26
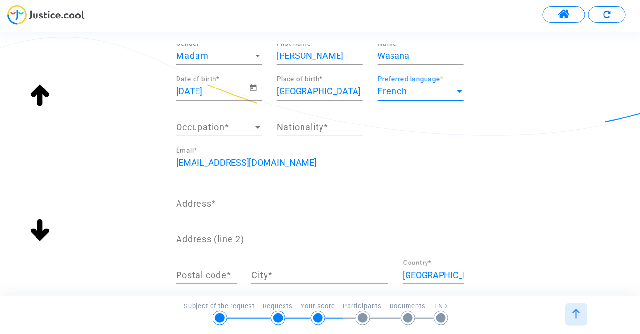
click at [250, 130] on span "Occupation" at bounding box center [214, 128] width 77 height 10
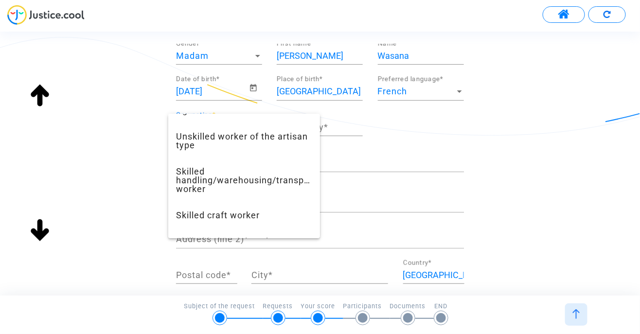
scroll to position [421, 0]
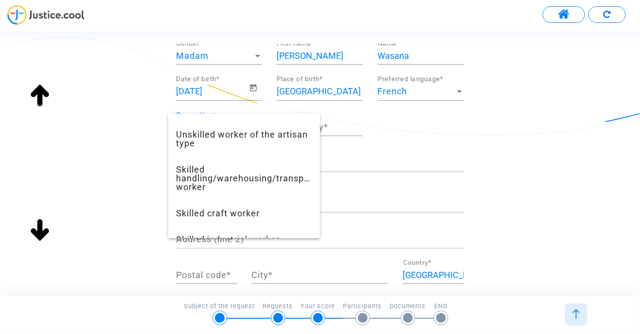
click at [117, 160] on div at bounding box center [320, 167] width 640 height 334
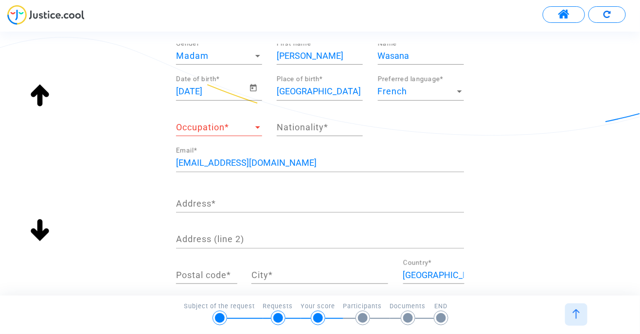
click at [315, 127] on input "Nationality *" at bounding box center [320, 128] width 86 height 10
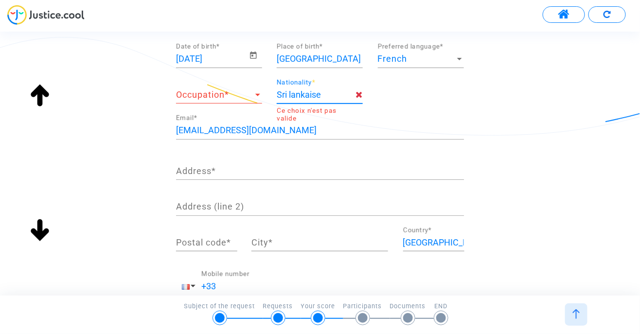
scroll to position [122, 0]
click at [330, 94] on input "Sri lankaise" at bounding box center [316, 95] width 79 height 10
click at [330, 119] on font "Sri Lankan" at bounding box center [311, 115] width 42 height 8
type input "srilankaise"
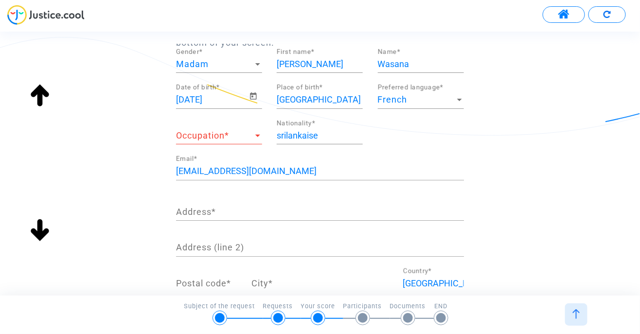
scroll to position [78, 0]
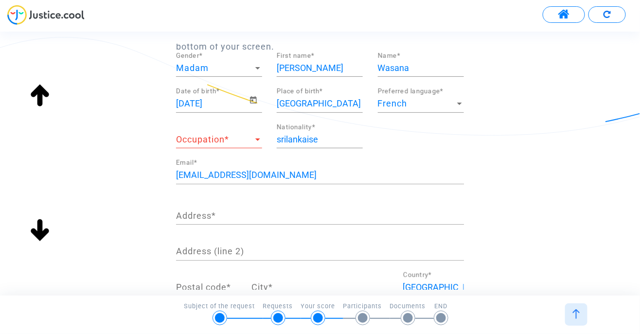
click at [258, 143] on div at bounding box center [257, 140] width 9 height 10
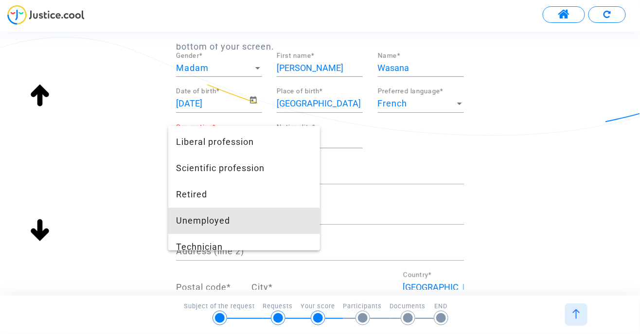
scroll to position [839, 0]
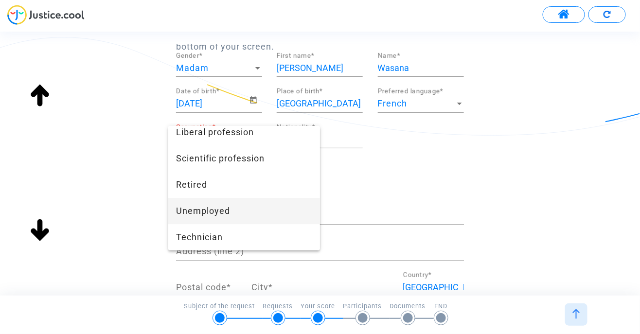
click at [269, 218] on span "Unemployed" at bounding box center [244, 211] width 136 height 26
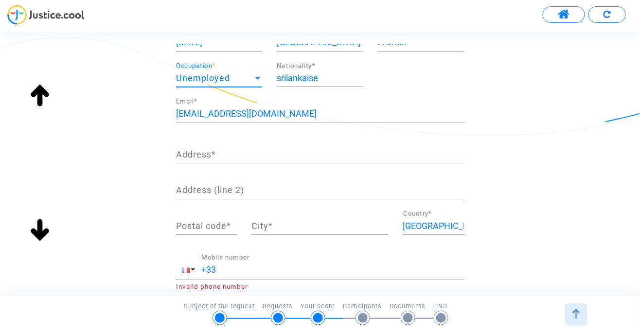
scroll to position [140, 0]
click at [199, 156] on input "Address *" at bounding box center [320, 154] width 288 height 10
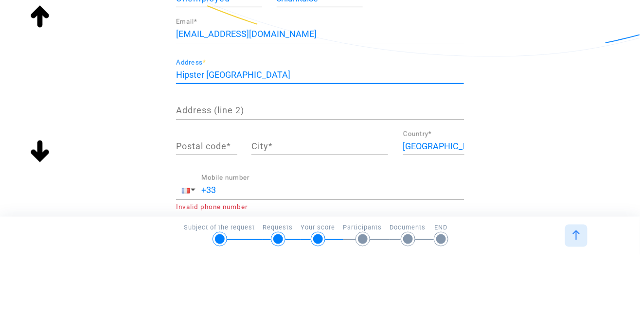
type input "Hipster paris Montmartre"
click at [195, 186] on input "Address (line 2)" at bounding box center [320, 189] width 288 height 10
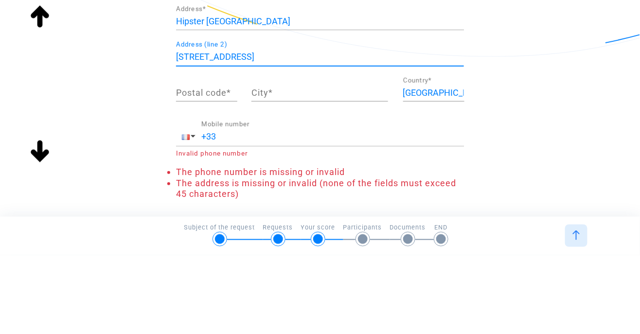
scroll to position [194, 0]
type input "19 rue du Roi d'Alger"
click at [201, 174] on input "Postal code *" at bounding box center [206, 172] width 61 height 10
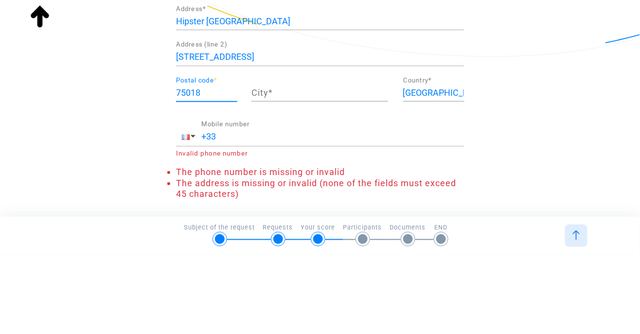
type input "75018"
click at [288, 168] on input "City *" at bounding box center [319, 172] width 137 height 10
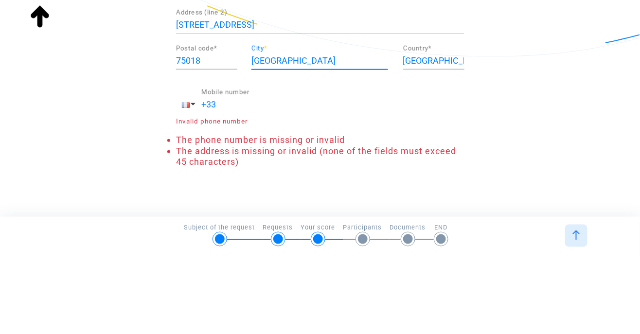
scroll to position [240, 0]
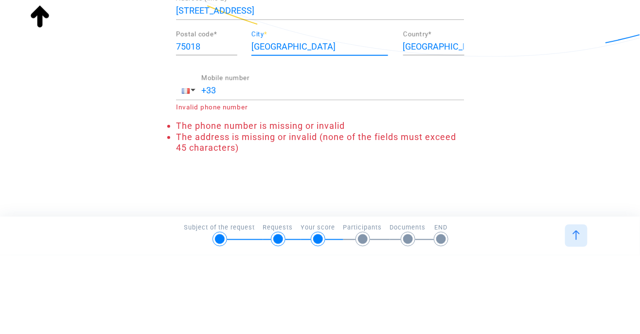
type input "Paris"
click at [230, 171] on div "r.pitigala88@gmail.com Email * Hipster paris Montmartre Address * 19 rue du Roi…" at bounding box center [320, 94] width 288 height 193
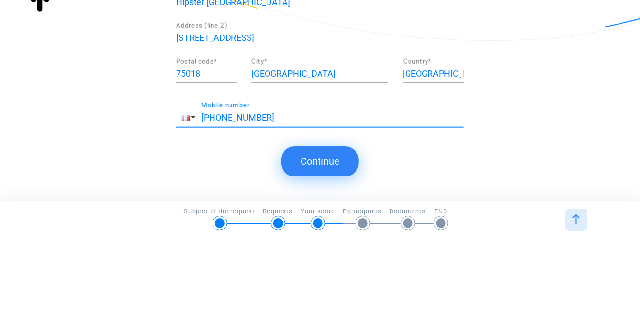
scroll to position [197, 0]
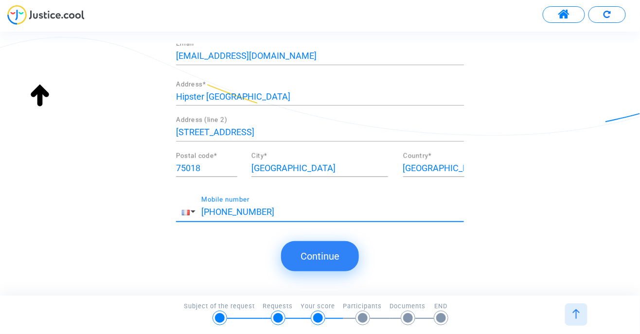
type input "+33 745942621"
click at [323, 267] on button "Continue" at bounding box center [320, 256] width 78 height 30
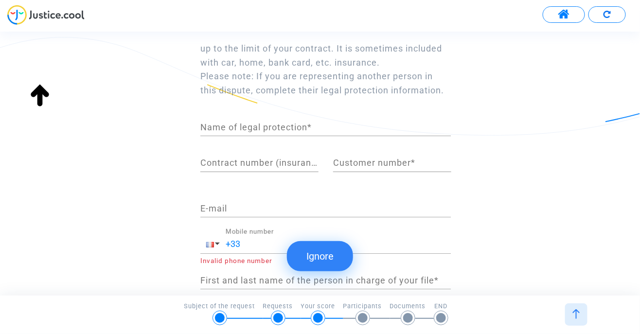
scroll to position [93, 0]
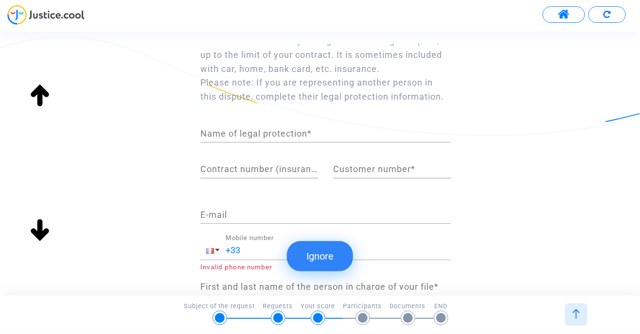
click at [209, 139] on input "Name of legal protection *" at bounding box center [325, 134] width 251 height 10
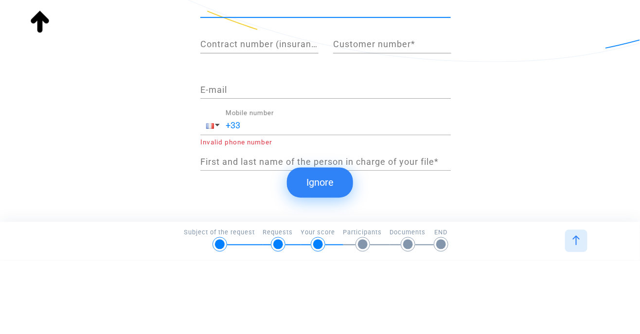
scroll to position [150, 0]
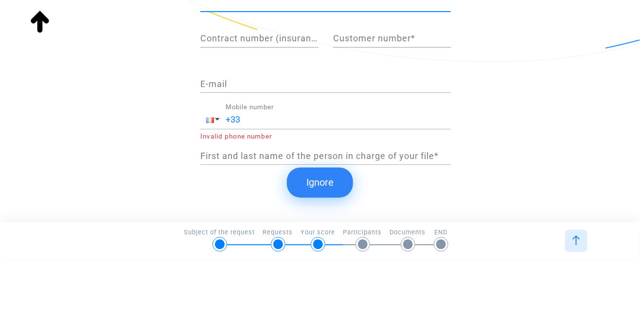
type input "Wasana Silva"
type input "r.pitigala88@gmail.com"
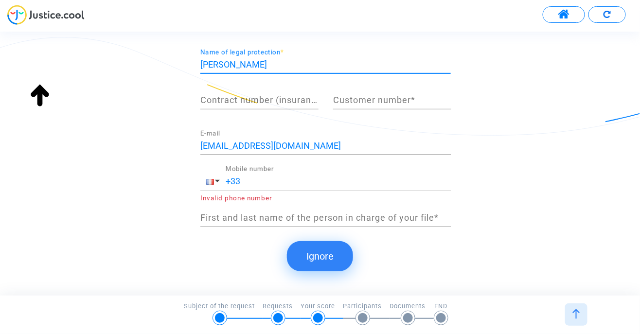
scroll to position [175, 0]
click at [256, 185] on input "+33" at bounding box center [338, 182] width 225 height 10
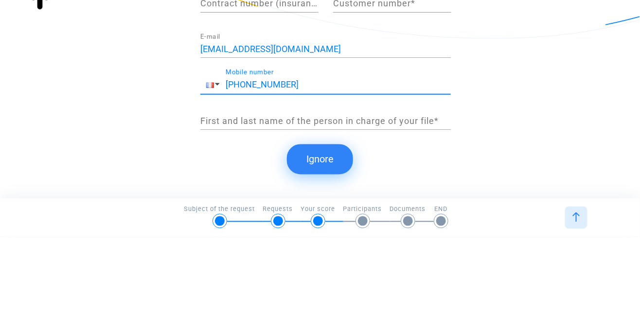
scroll to position [176, 0]
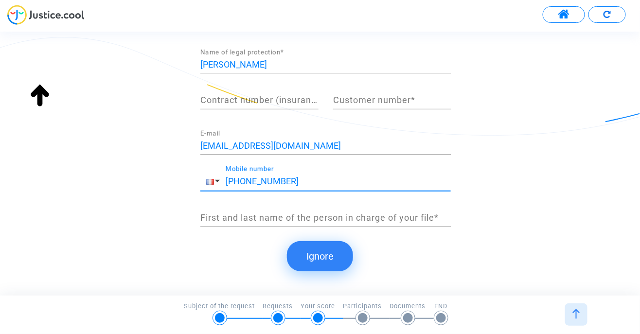
type input "+33 745942621"
click at [330, 257] on font "Ignore" at bounding box center [319, 257] width 27 height 12
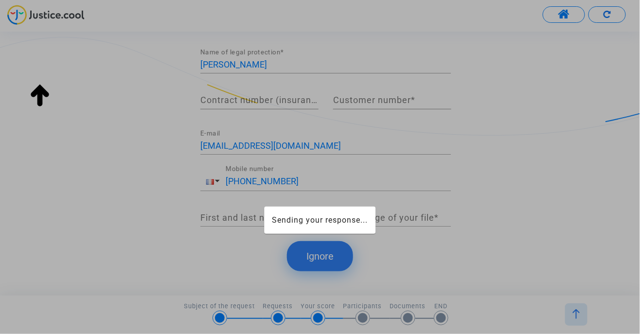
click at [330, 257] on div at bounding box center [320, 167] width 640 height 334
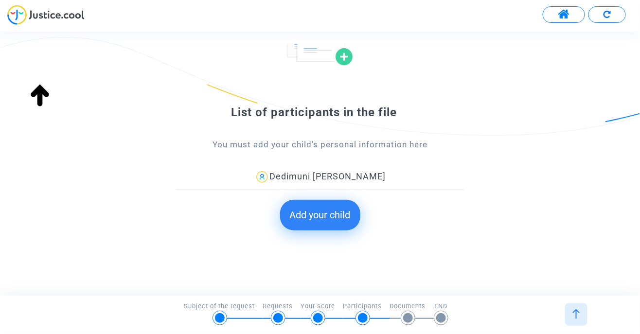
scroll to position [95, 0]
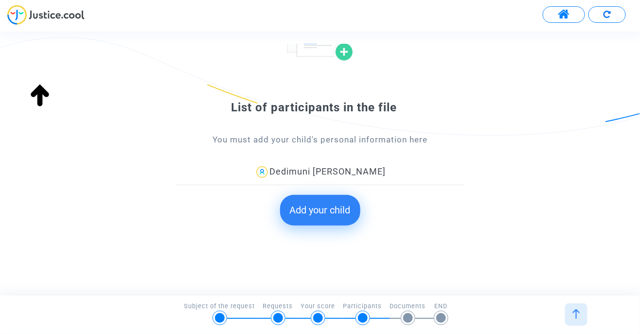
click at [331, 208] on font "Add your child" at bounding box center [320, 210] width 61 height 12
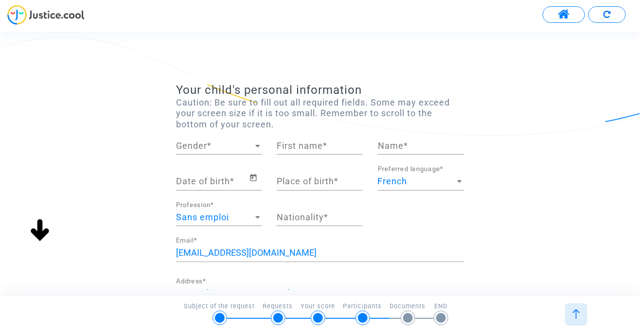
scroll to position [0, 0]
click at [249, 149] on span "Gender" at bounding box center [214, 146] width 77 height 10
click at [236, 149] on span "Madam" at bounding box center [219, 146] width 86 height 26
click at [306, 148] on input "First name *" at bounding box center [320, 146] width 86 height 10
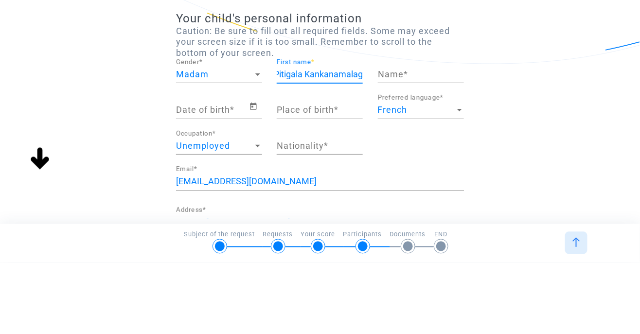
scroll to position [0, 8]
type input "Pitigala Kankanamalage"
click at [391, 149] on input "Name *" at bounding box center [421, 146] width 86 height 10
type input "Tavinya Akeni Pitigala"
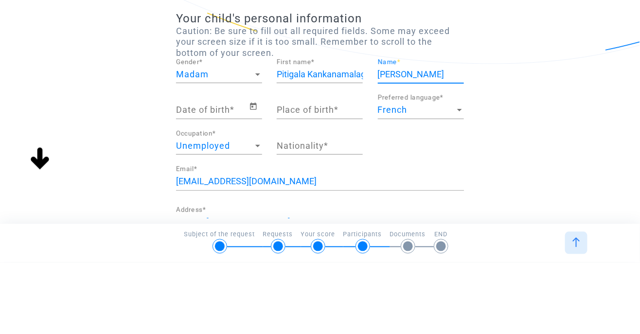
click at [241, 183] on input "Date of birth *" at bounding box center [212, 182] width 73 height 10
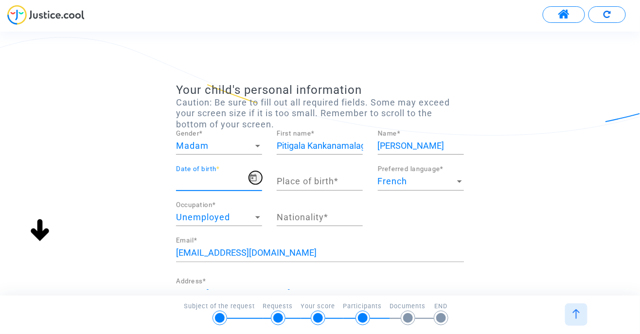
click at [253, 183] on icon "Open calendar" at bounding box center [253, 178] width 9 height 12
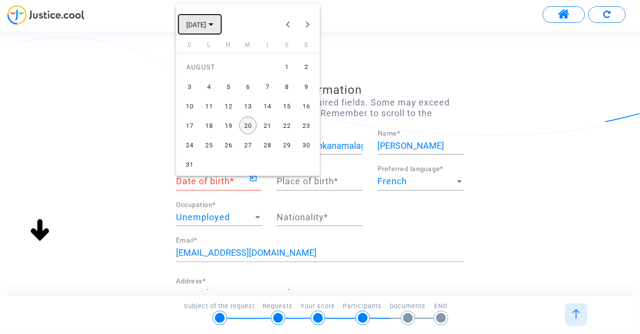
click at [214, 24] on icon "Choose month and year" at bounding box center [211, 24] width 5 height 2
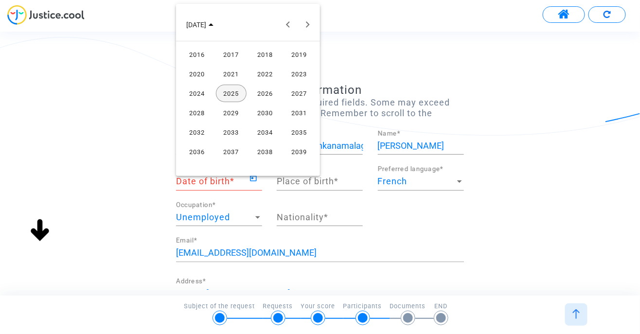
click at [305, 58] on div "2019" at bounding box center [299, 55] width 31 height 18
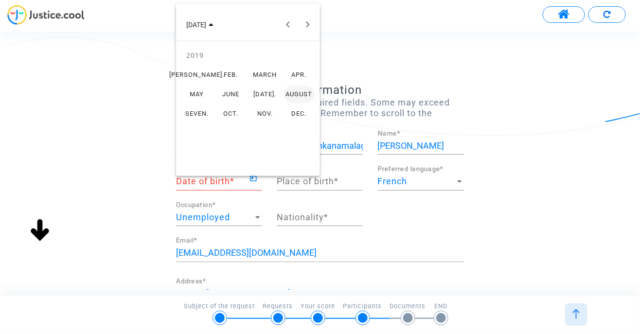
click at [230, 76] on font "FEB." at bounding box center [231, 74] width 14 height 7
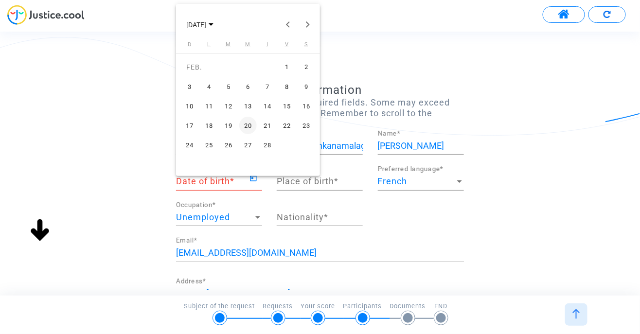
click at [233, 107] on div "12" at bounding box center [229, 106] width 18 height 18
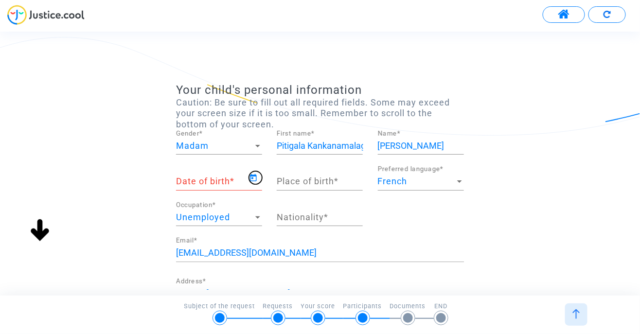
type input "12/02/2019"
click at [296, 185] on input "Place of birth *" at bounding box center [320, 182] width 86 height 10
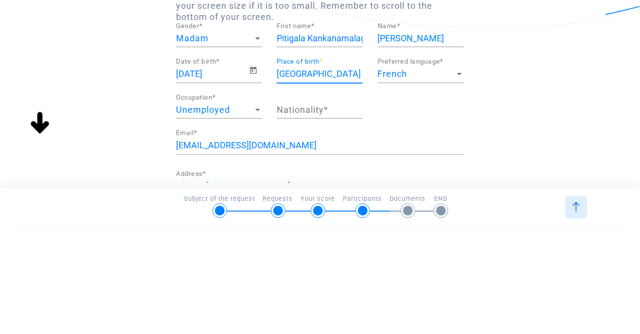
type input "Colombo"
click at [259, 217] on div at bounding box center [257, 217] width 5 height 2
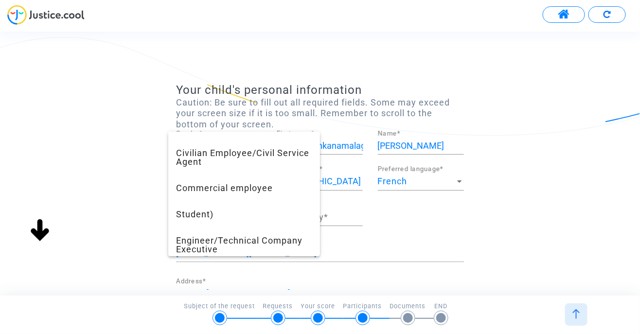
scroll to position [263, 0]
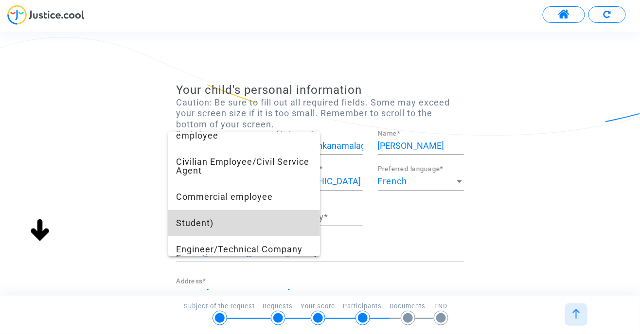
click at [213, 226] on font "Student)" at bounding box center [194, 223] width 37 height 10
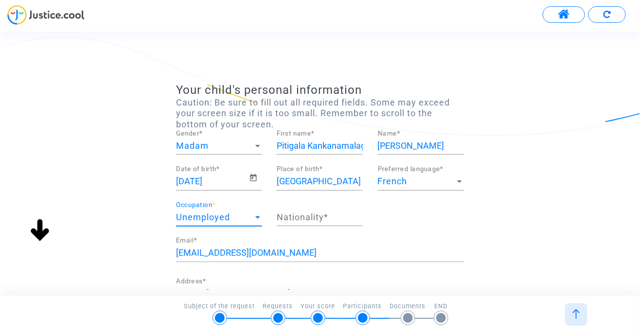
click at [254, 220] on div at bounding box center [257, 218] width 9 height 10
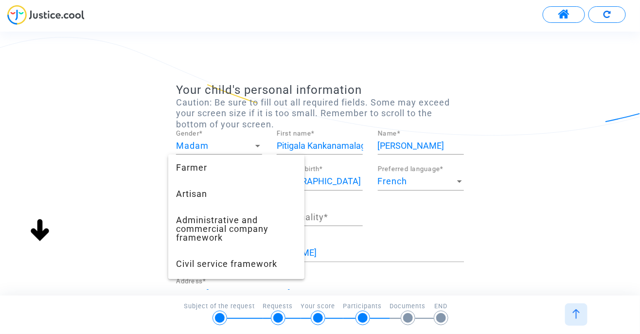
scroll to position [266, 0]
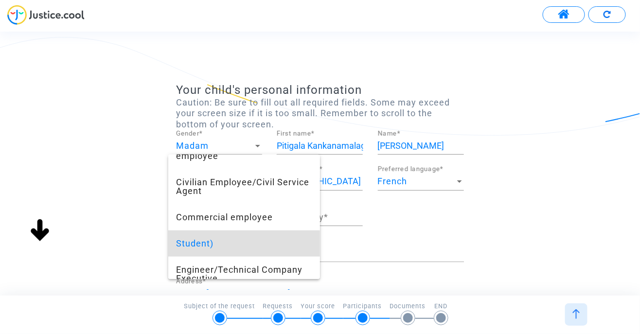
click at [219, 246] on span "Student)" at bounding box center [244, 244] width 136 height 26
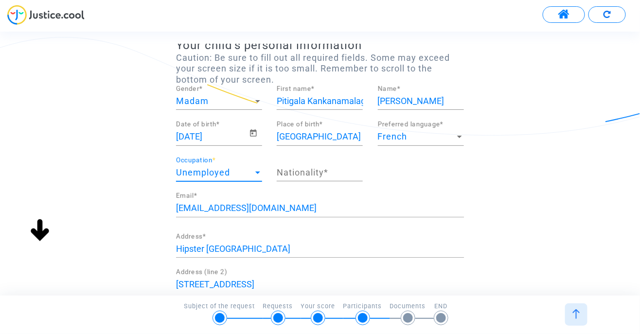
scroll to position [46, 0]
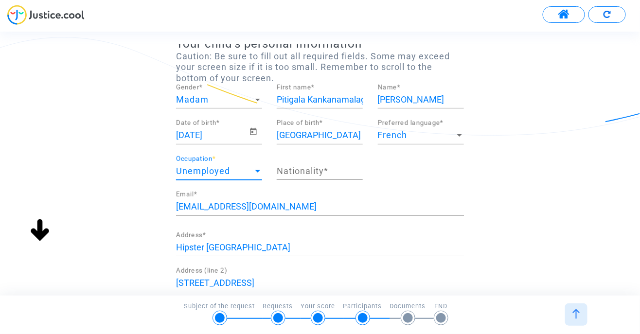
click at [299, 171] on input "Nationality *" at bounding box center [320, 171] width 86 height 10
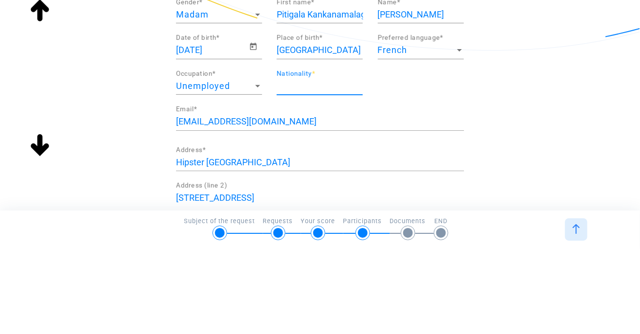
click at [258, 170] on div at bounding box center [257, 171] width 5 height 2
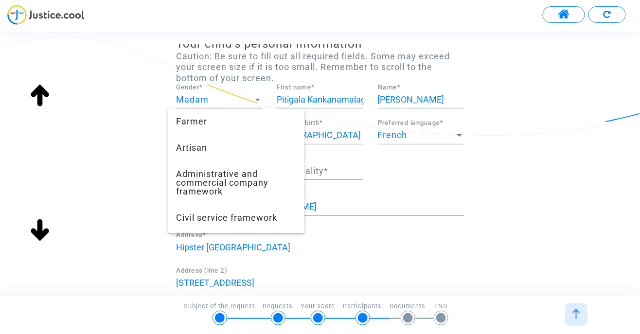
scroll to position [266, 0]
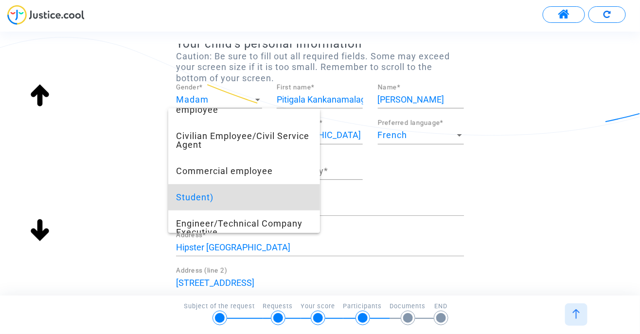
click at [142, 219] on div at bounding box center [320, 167] width 640 height 334
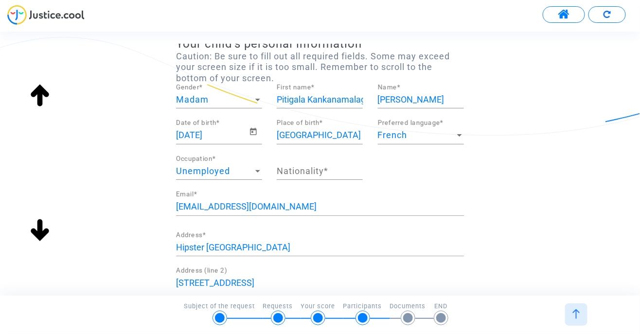
click at [295, 172] on input "Nationality *" at bounding box center [320, 171] width 86 height 10
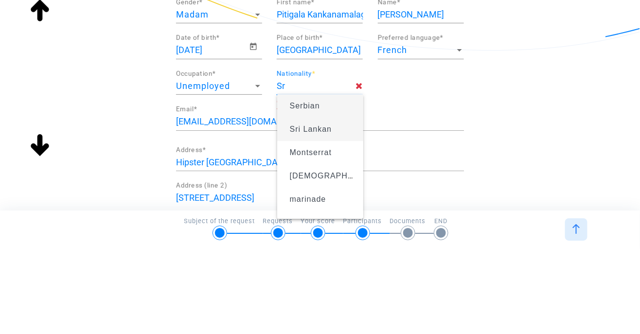
click at [345, 225] on span "Sri Lankan" at bounding box center [320, 214] width 71 height 27
type input "srilankaise"
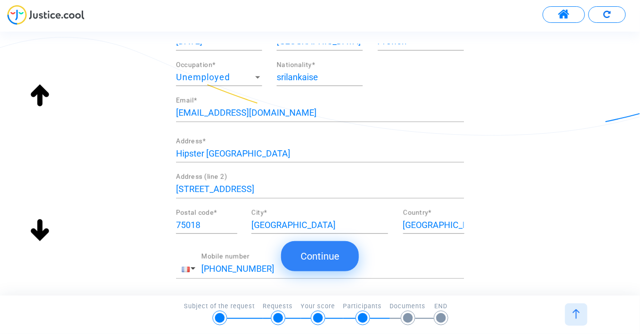
scroll to position [140, 0]
click at [205, 156] on input "Hipster paris Montmartre" at bounding box center [320, 154] width 288 height 10
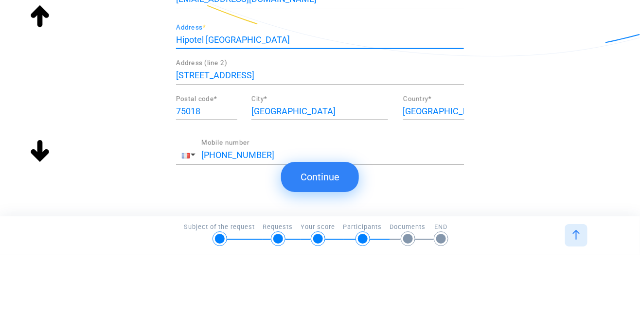
scroll to position [197, 0]
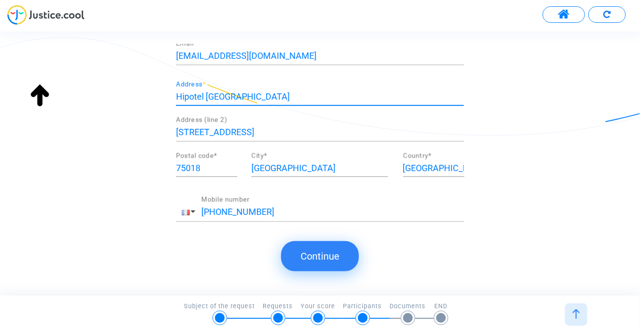
type input "Hipotel paris Montmartre"
click at [329, 259] on font "Continue" at bounding box center [320, 257] width 39 height 12
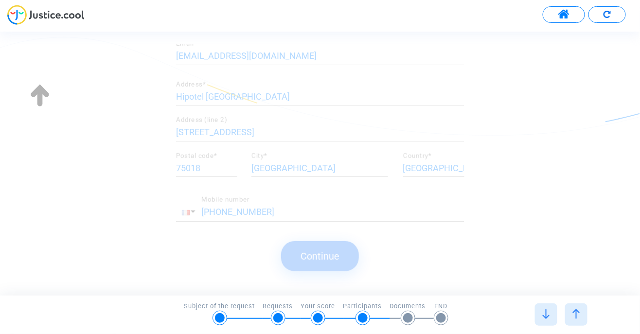
scroll to position [0, 0]
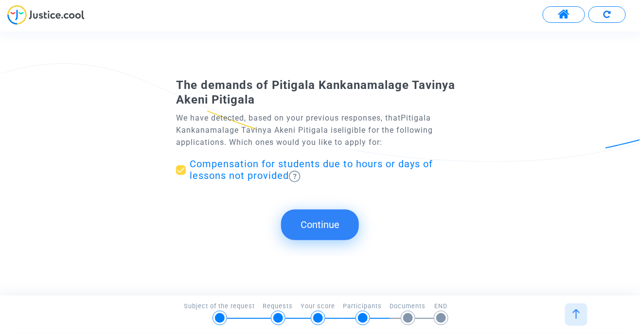
click at [330, 231] on button "Continue" at bounding box center [320, 225] width 78 height 30
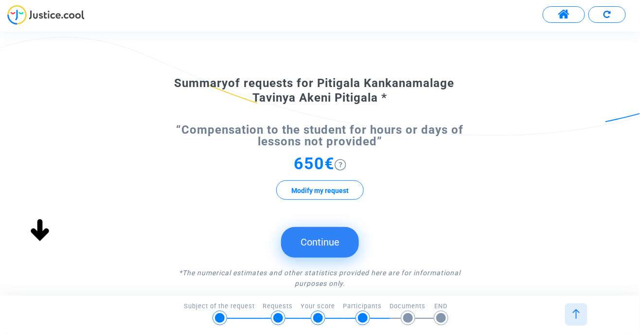
scroll to position [46, 0]
click at [355, 133] on font "“Compensation to the student for hours or days of lessons not provided”" at bounding box center [320, 136] width 287 height 25
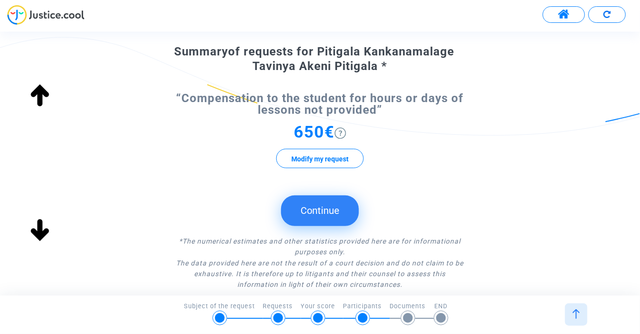
scroll to position [79, 0]
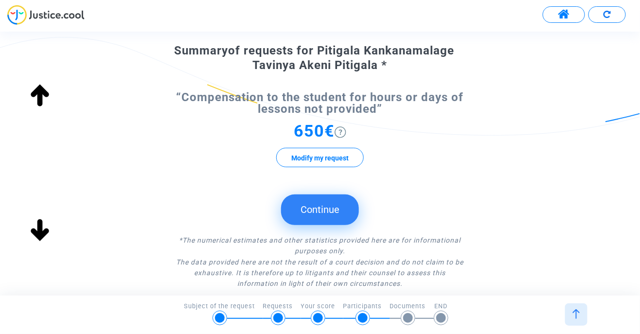
click at [323, 215] on button "Continue" at bounding box center [320, 210] width 78 height 30
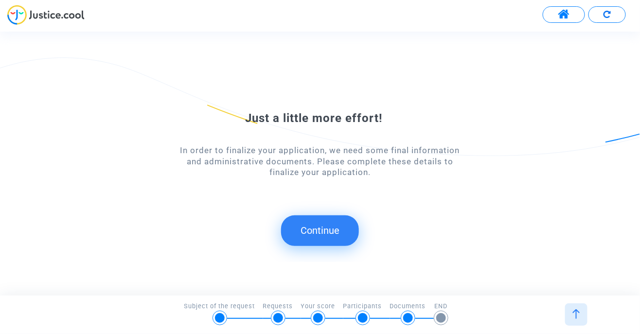
click at [334, 233] on font "Continue" at bounding box center [320, 231] width 39 height 12
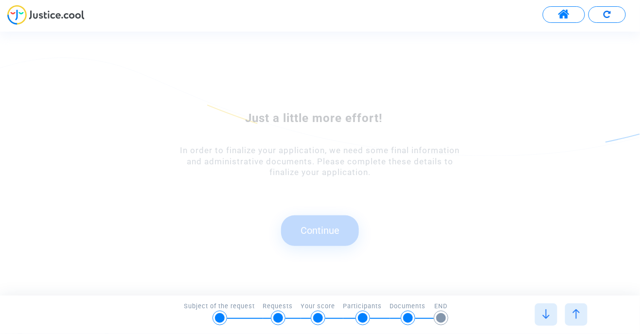
scroll to position [0, 0]
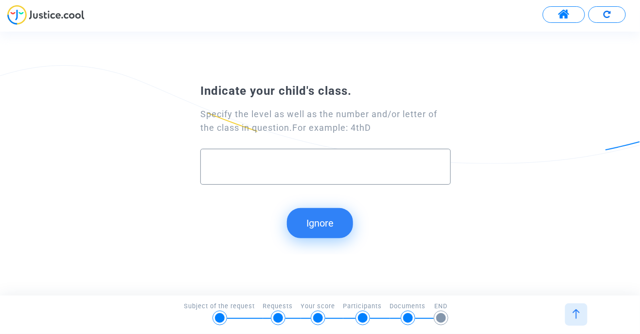
click at [226, 173] on input "text" at bounding box center [326, 166] width 230 height 11
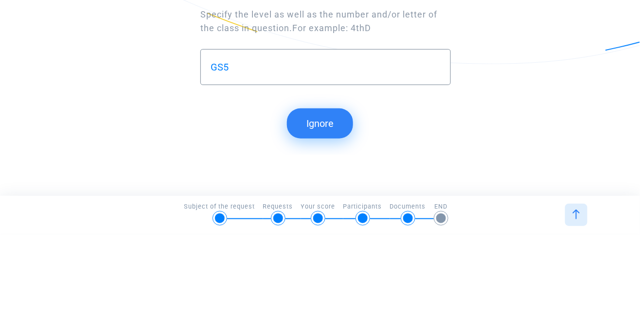
type input "GS5"
click at [330, 229] on font "Ignore" at bounding box center [319, 223] width 27 height 12
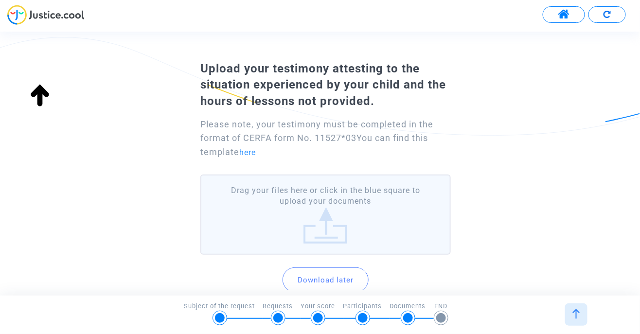
scroll to position [26, 0]
click at [345, 223] on label "Drag your files here or click in the blue square to upload your documents" at bounding box center [325, 215] width 251 height 80
click at [0, 0] on input "Drag your files here or click in the blue square to upload your documents" at bounding box center [0, 0] width 0 height 0
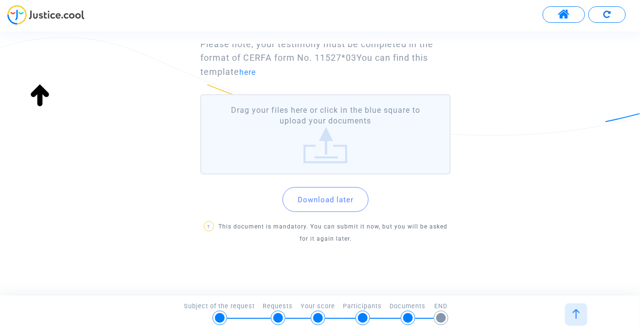
scroll to position [114, 0]
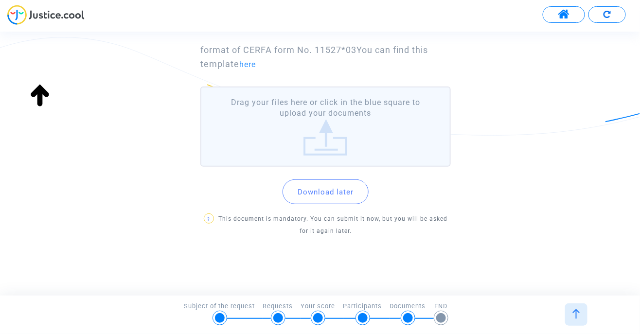
click at [351, 193] on font "Download later" at bounding box center [326, 192] width 56 height 9
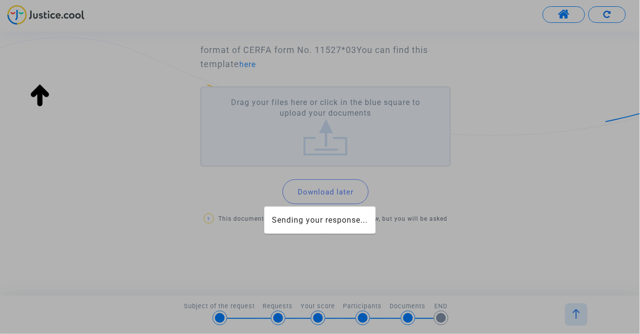
click at [345, 192] on div at bounding box center [320, 167] width 640 height 334
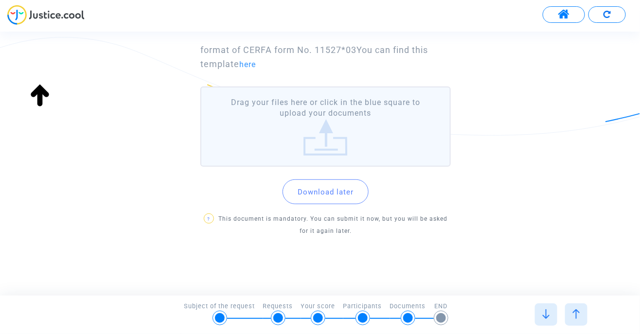
click at [338, 199] on button "Download later" at bounding box center [326, 191] width 86 height 25
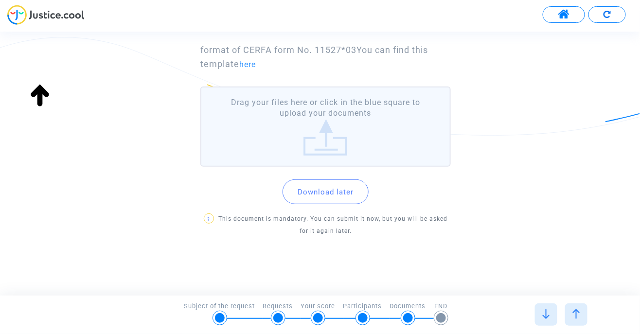
click at [346, 193] on font "Download later" at bounding box center [326, 192] width 56 height 9
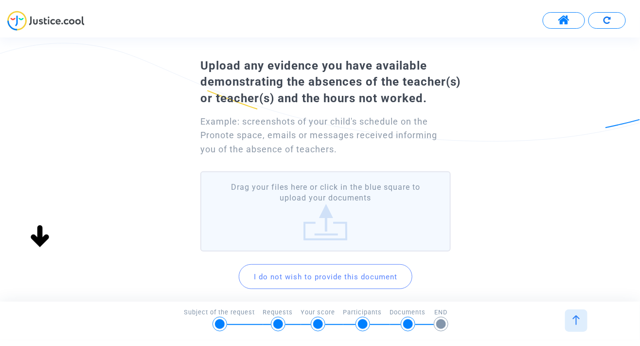
scroll to position [35, 0]
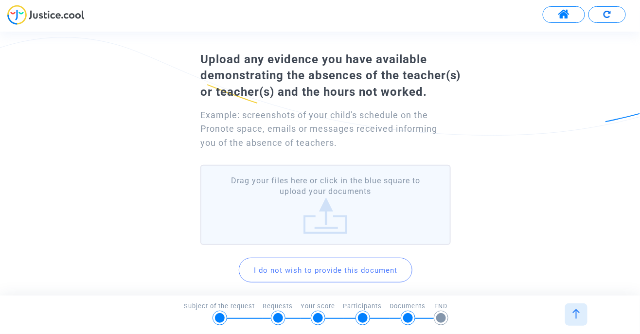
click at [347, 203] on label "Drag your files here or click in the blue square to upload your documents" at bounding box center [325, 205] width 251 height 80
click at [0, 0] on input "Drag your files here or click in the blue square to upload your documents" at bounding box center [0, 0] width 0 height 0
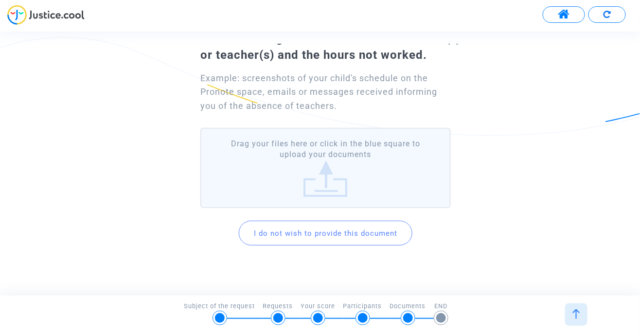
scroll to position [72, 0]
click at [307, 181] on label "Drag your files here or click in the blue square to upload your documents" at bounding box center [325, 167] width 251 height 80
click at [0, 0] on input "Drag your files here or click in the blue square to upload your documents" at bounding box center [0, 0] width 0 height 0
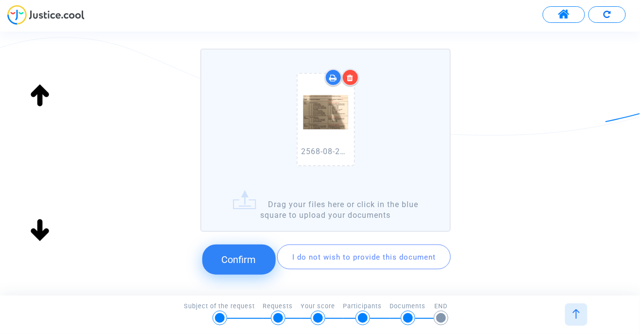
scroll to position [152, 0]
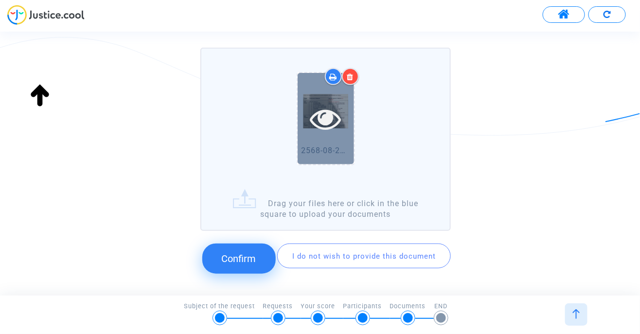
click at [332, 113] on icon at bounding box center [326, 118] width 32 height 31
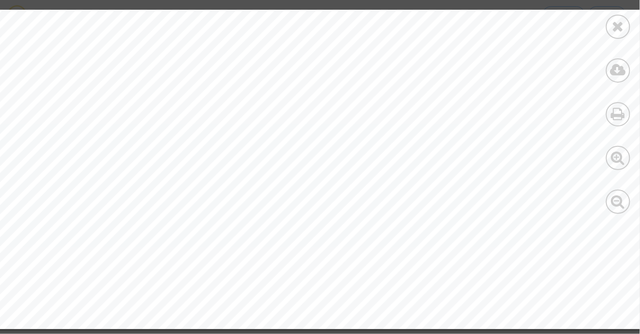
scroll to position [336, 275]
click at [622, 310] on div at bounding box center [189, 2] width 928 height 656
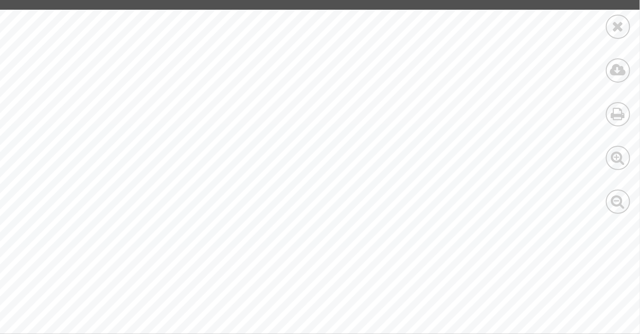
scroll to position [2, 274]
click at [615, 31] on icon at bounding box center [618, 26] width 12 height 15
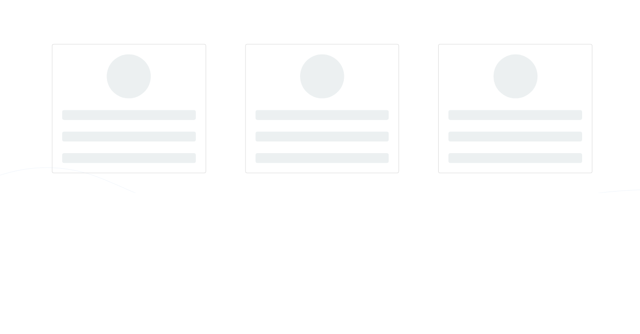
click at [531, 192] on html "AUGUST 2025 Original text Rate this translation Your feedback will be used to h…" at bounding box center [320, 96] width 640 height 192
click at [523, 176] on div at bounding box center [320, 107] width 576 height 167
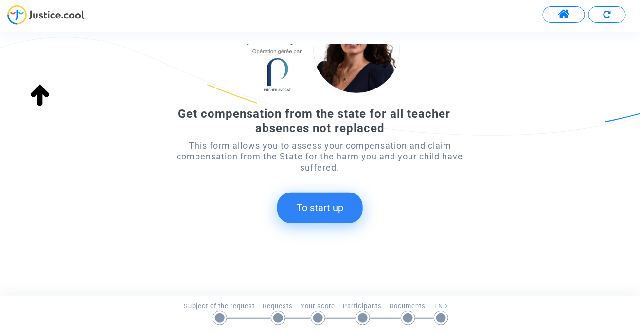
click at [299, 222] on button "To start up" at bounding box center [320, 208] width 86 height 30
click at [311, 213] on div "Get compensation from the state for all teacher absences not replaced This form…" at bounding box center [320, 121] width 288 height 242
